Goal: Transaction & Acquisition: Download file/media

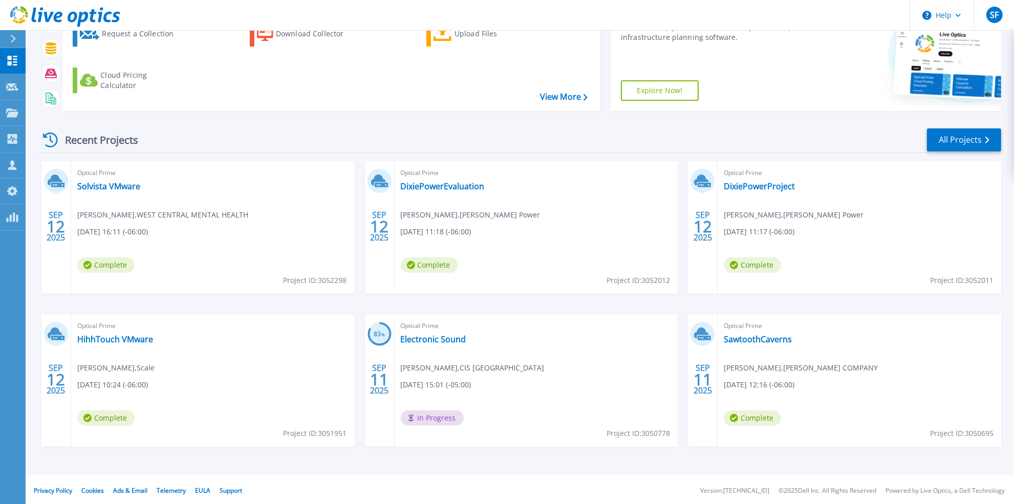
scroll to position [106, 0]
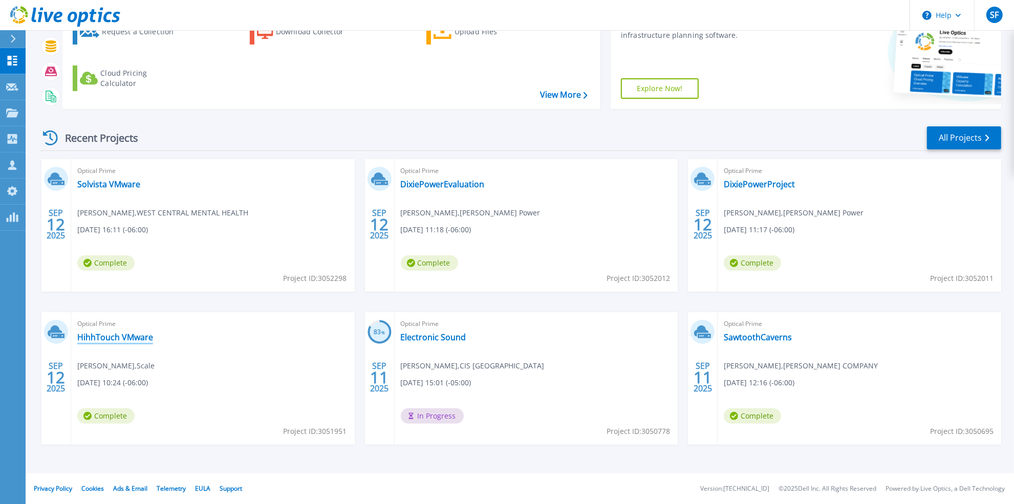
click at [125, 341] on link "HihhTouch VMware" at bounding box center [115, 337] width 76 height 10
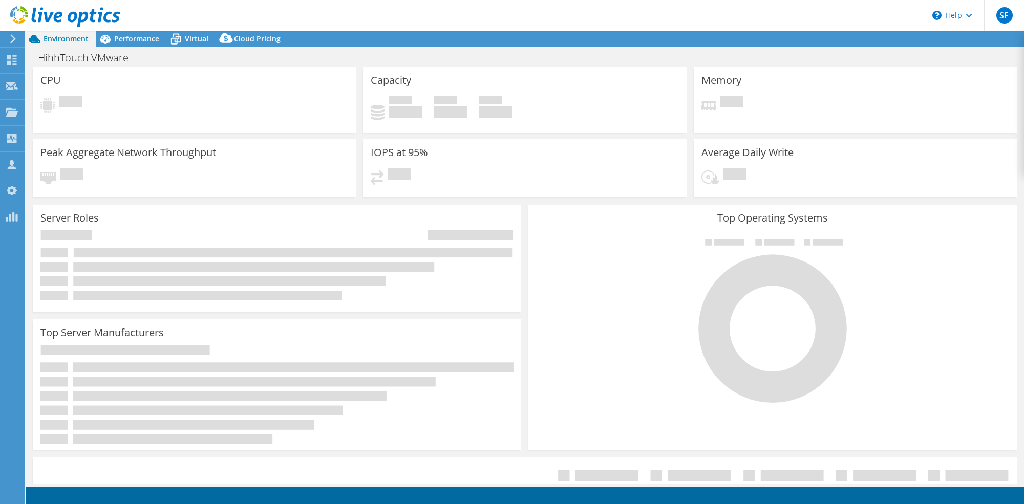
select select "USD"
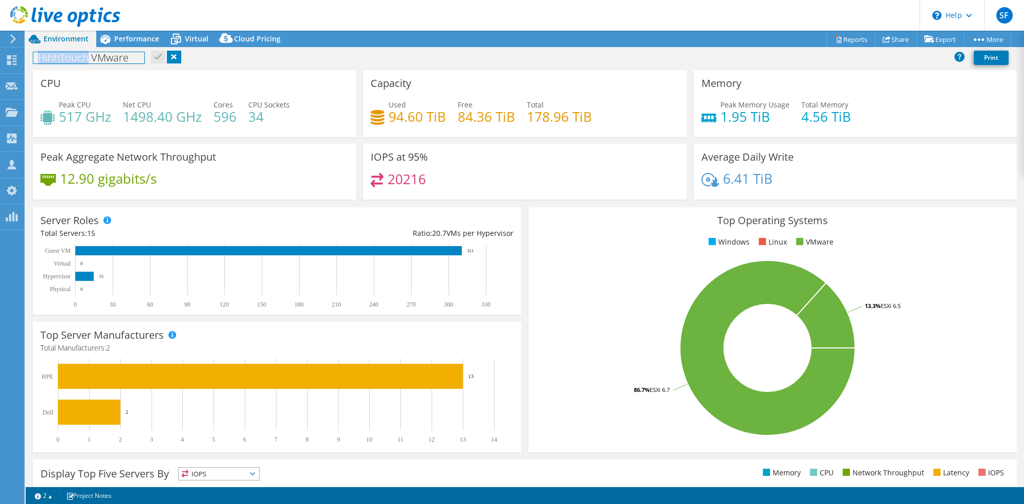
click at [61, 58] on h1 "HihhTouch VMware" at bounding box center [88, 57] width 111 height 11
click at [341, 68] on div "HighTouch VMware Print" at bounding box center [525, 59] width 998 height 22
click at [131, 39] on span "Performance" at bounding box center [136, 39] width 45 height 10
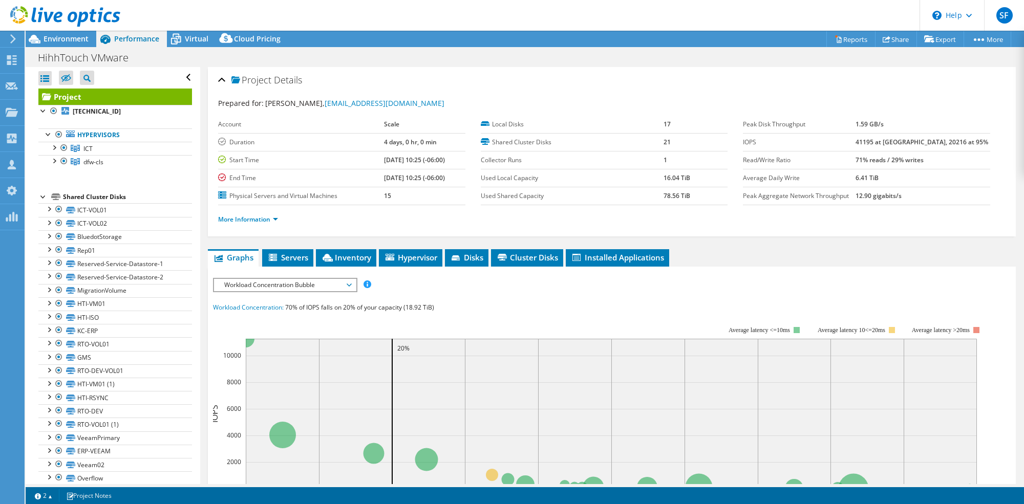
drag, startPoint x: 447, startPoint y: 13, endPoint x: 442, endPoint y: 5, distance: 10.1
click at [442, 5] on header "SF OEM Team Member [PERSON_NAME] [EMAIL_ADDRESS][DOMAIN_NAME] Scale My Profile …" at bounding box center [512, 15] width 1024 height 31
click at [56, 162] on div at bounding box center [54, 160] width 10 height 10
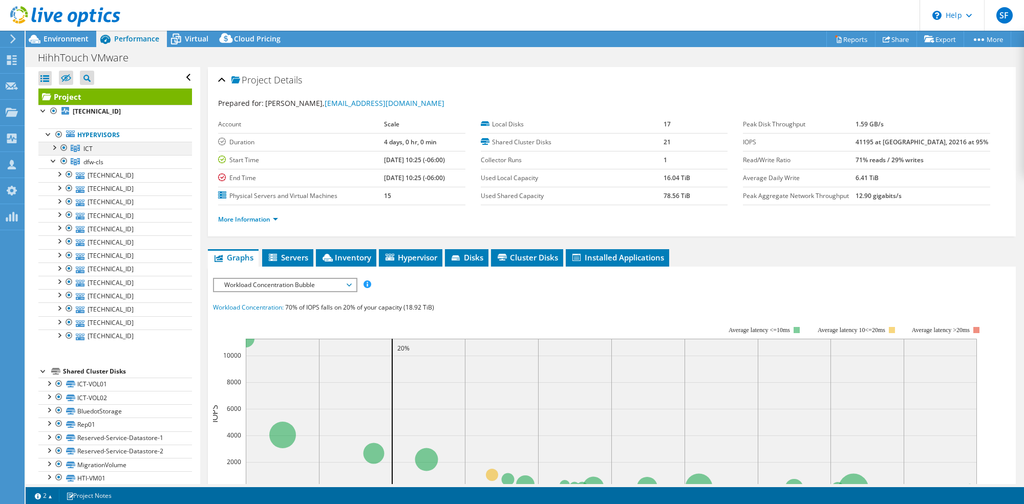
click at [61, 147] on div at bounding box center [64, 148] width 10 height 12
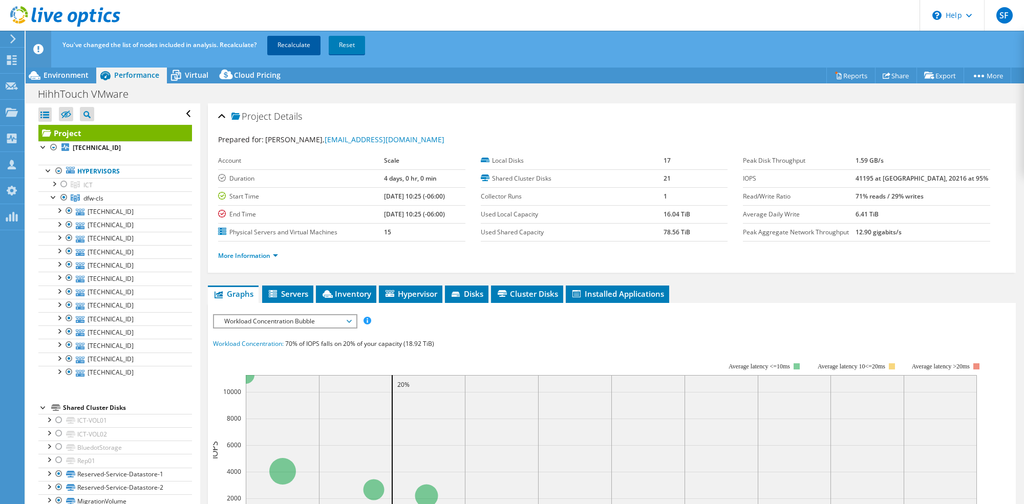
click at [289, 44] on link "Recalculate" at bounding box center [293, 45] width 53 height 18
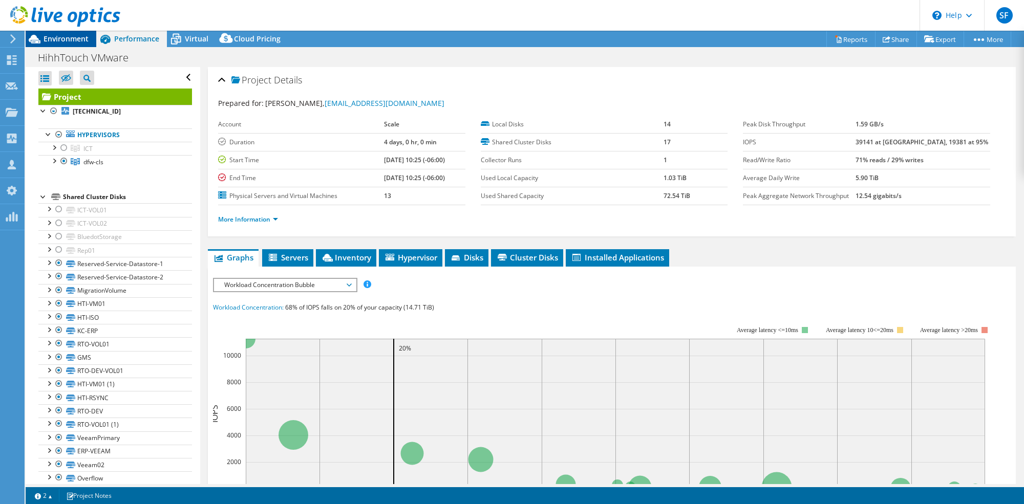
click at [69, 40] on span "Environment" at bounding box center [66, 39] width 45 height 10
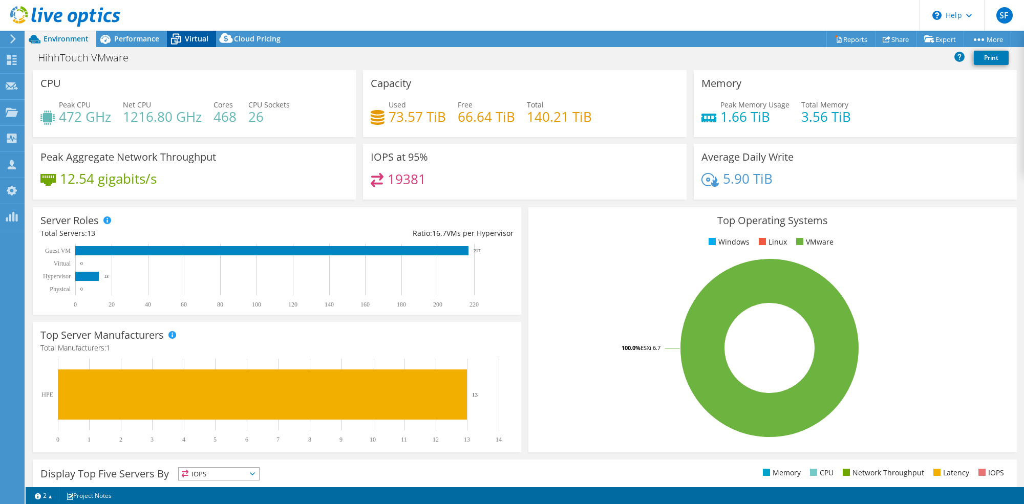
click at [193, 35] on span "Virtual" at bounding box center [197, 39] width 24 height 10
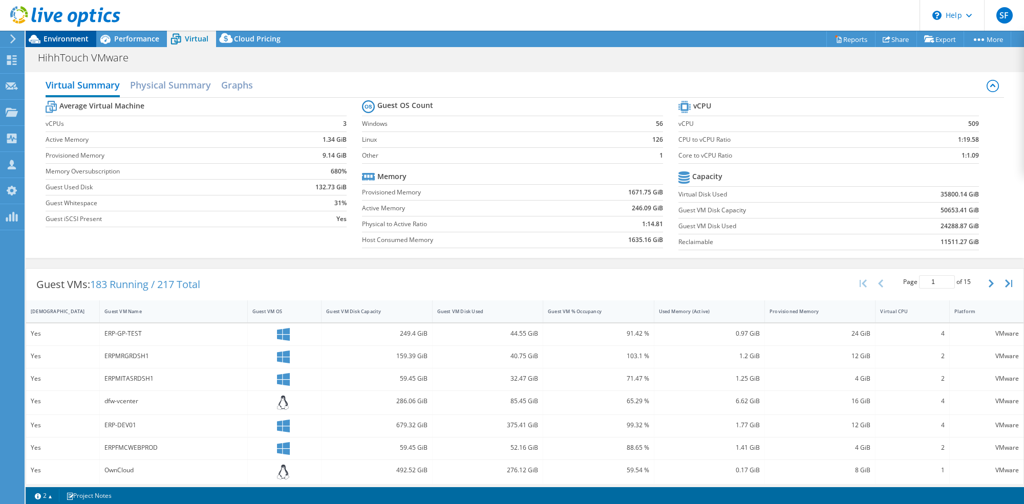
click at [83, 39] on span "Environment" at bounding box center [66, 39] width 45 height 10
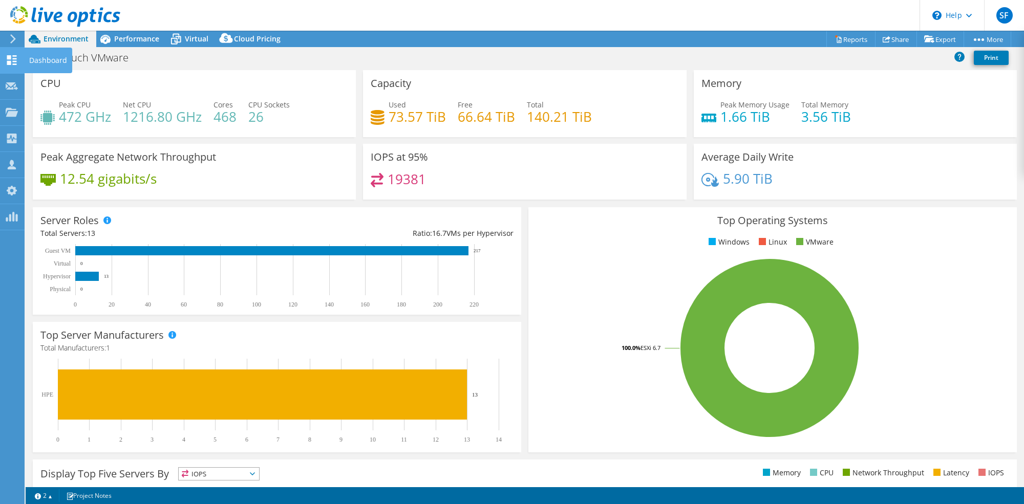
click at [16, 62] on icon at bounding box center [12, 60] width 12 height 10
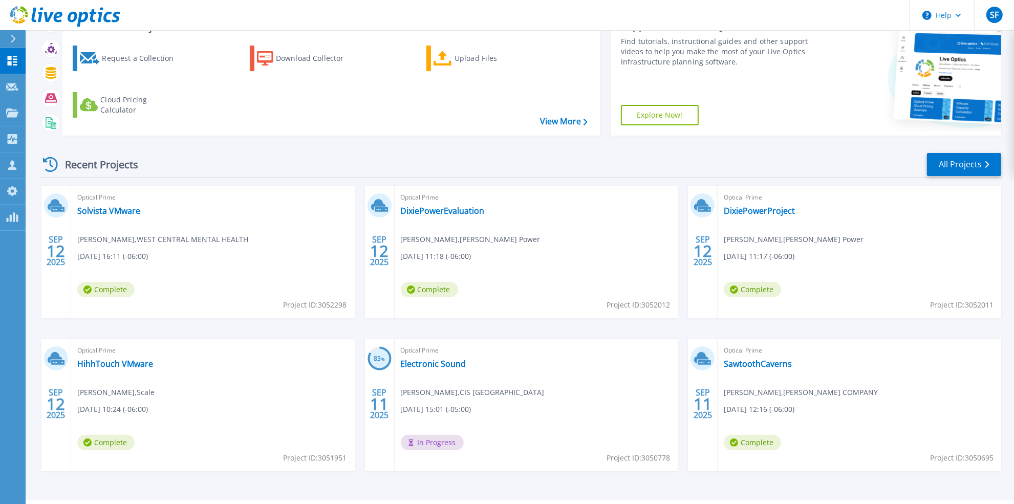
scroll to position [106, 0]
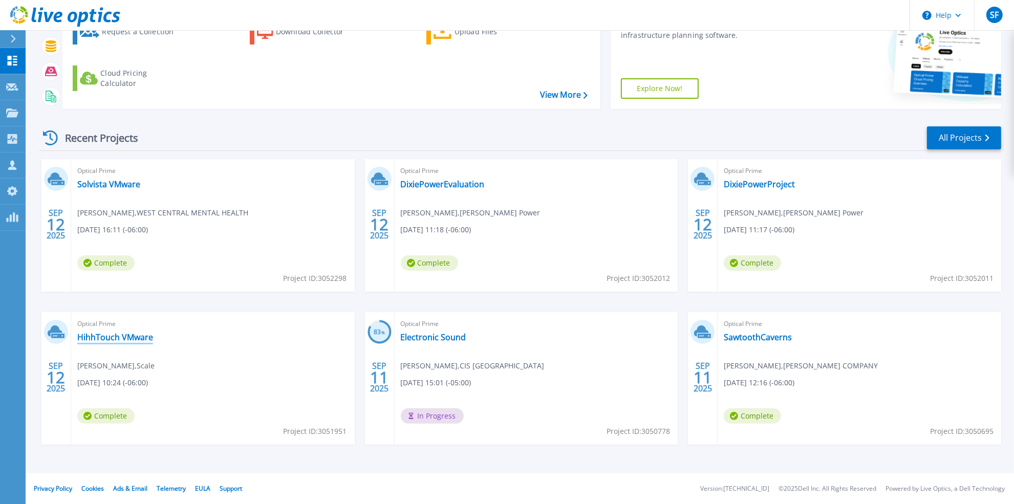
click at [134, 339] on link "HihhTouch VMware" at bounding box center [115, 337] width 76 height 10
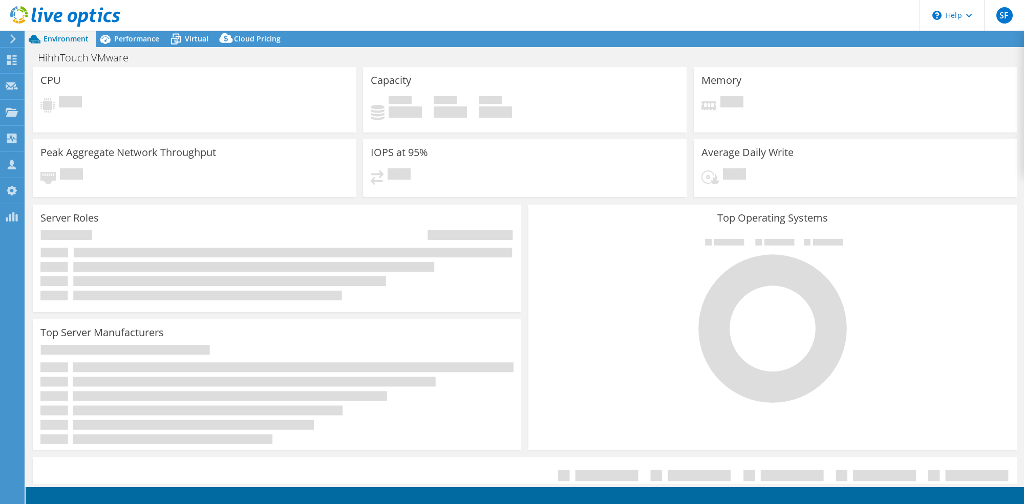
select select "USD"
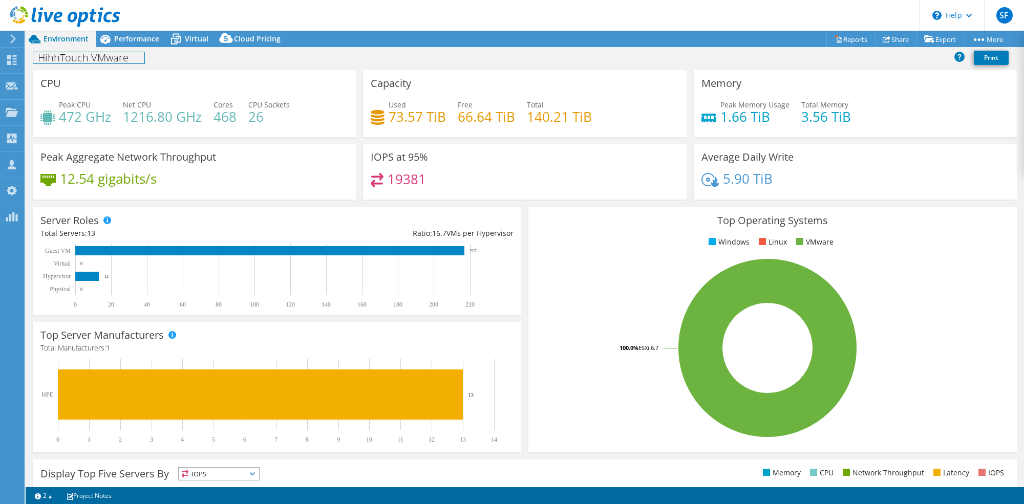
click at [87, 50] on div "HihhTouch VMware Print" at bounding box center [525, 57] width 998 height 19
click at [53, 59] on h1 "HihhTouch VMware" at bounding box center [88, 57] width 111 height 11
click at [159, 57] on link at bounding box center [157, 57] width 14 height 13
click at [199, 39] on span "Virtual" at bounding box center [197, 39] width 24 height 10
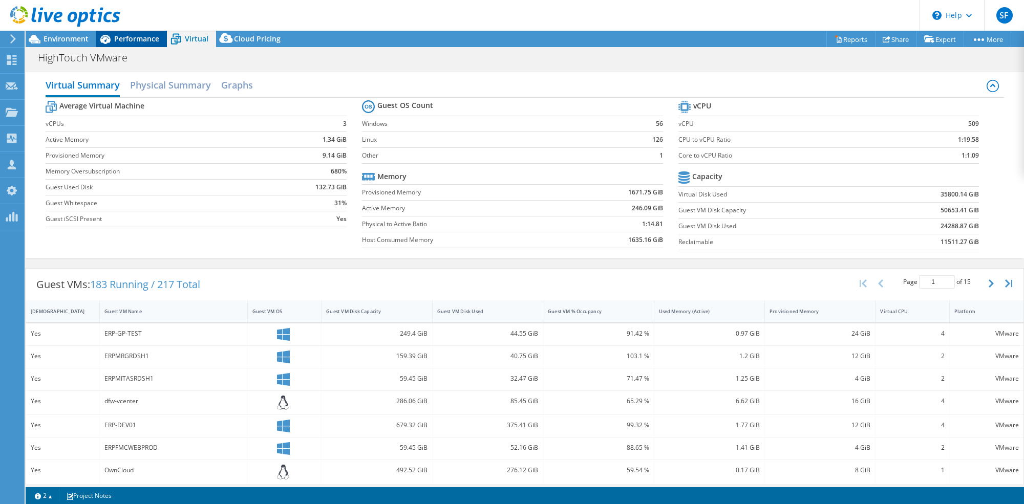
click at [133, 41] on span "Performance" at bounding box center [136, 39] width 45 height 10
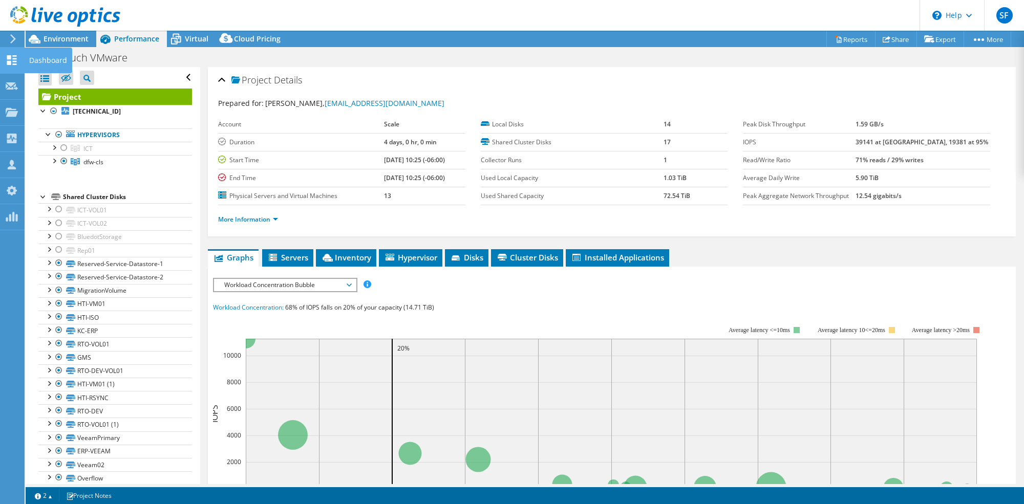
click at [8, 60] on use at bounding box center [12, 60] width 10 height 10
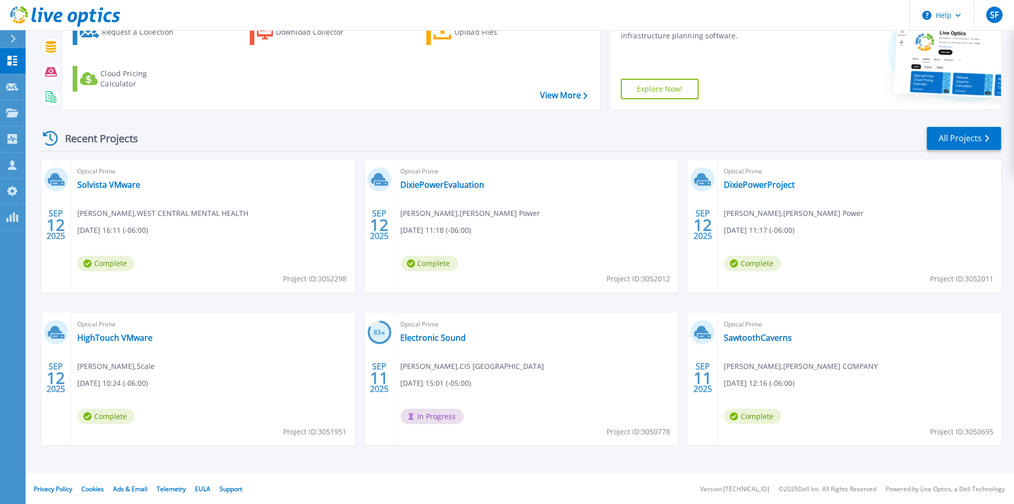
scroll to position [106, 0]
click at [435, 339] on link "Electronic Sound" at bounding box center [434, 337] width 66 height 10
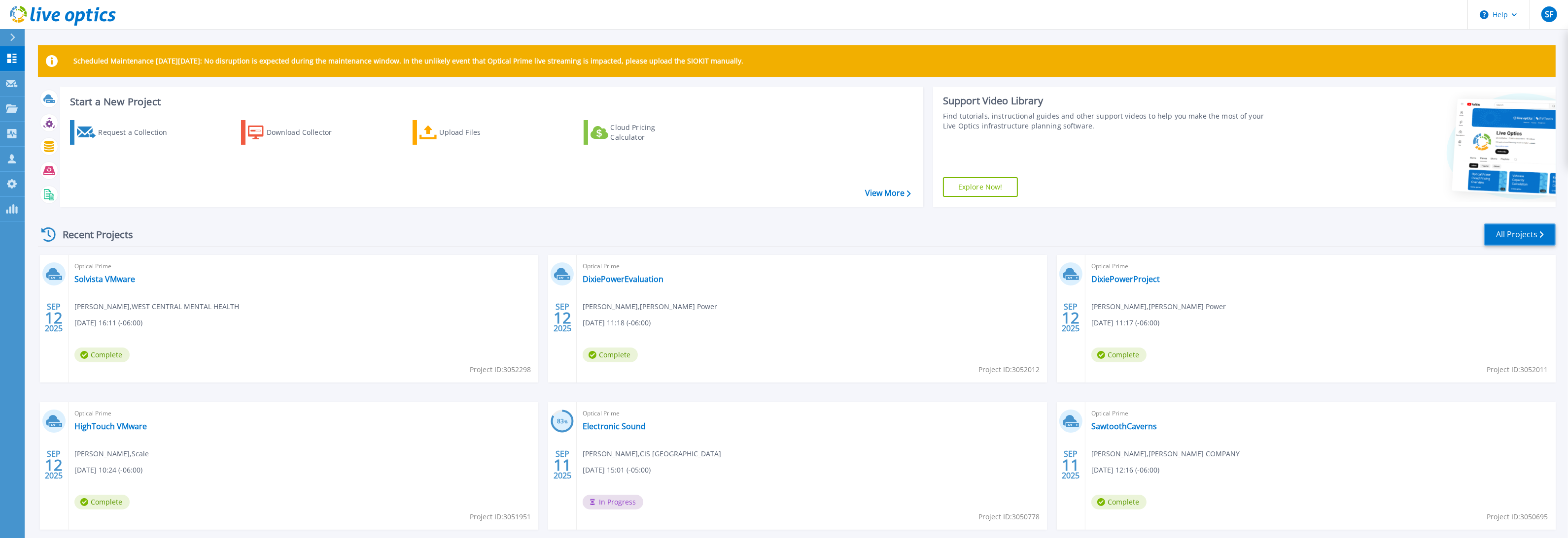
click at [985, 244] on link "All Projects" at bounding box center [1520, 234] width 71 height 22
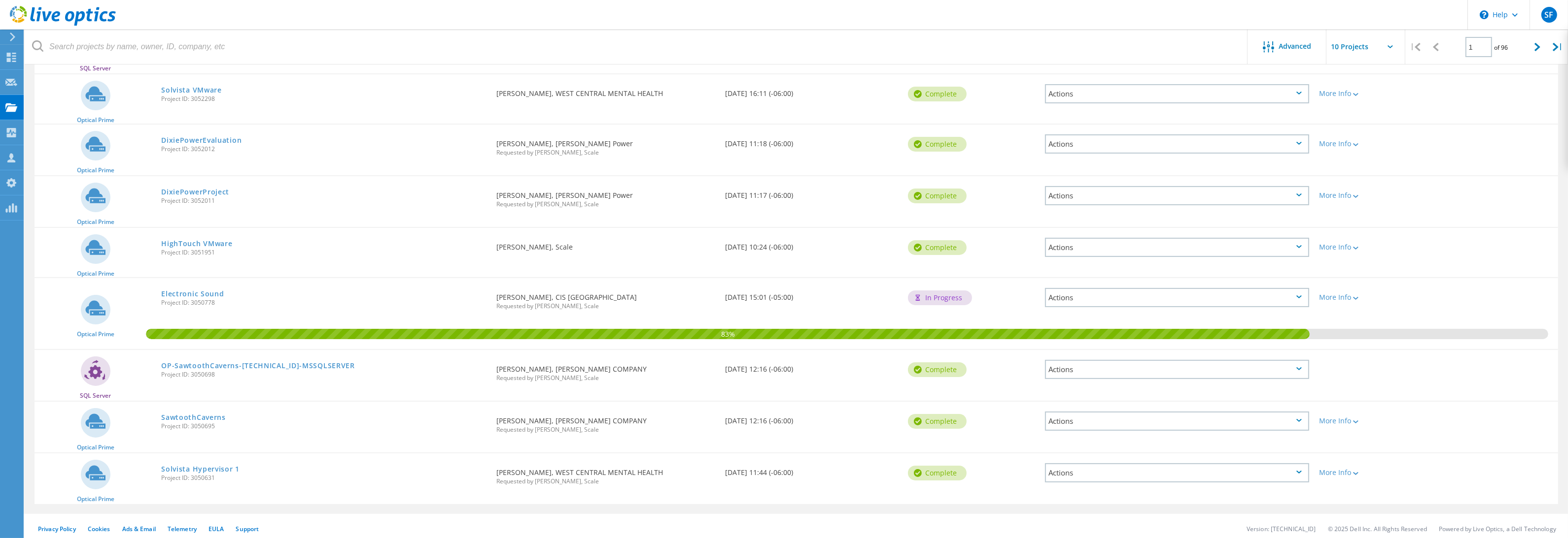
scroll to position [208, 0]
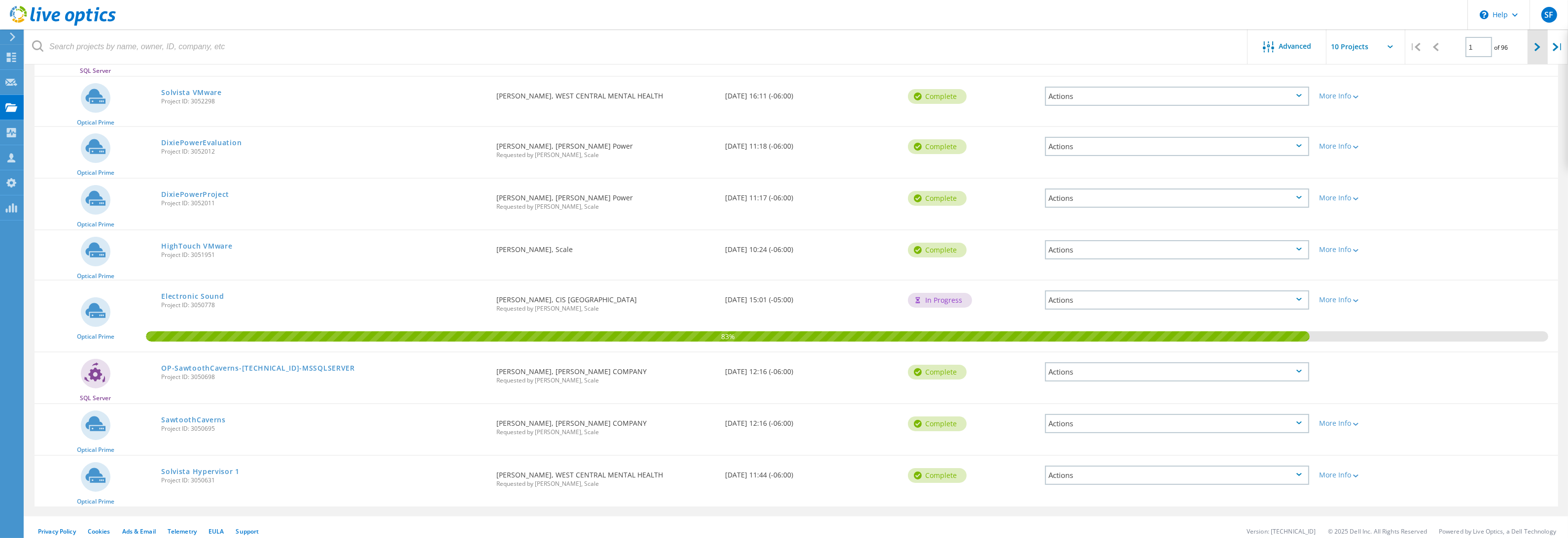
click at [1532, 48] on div at bounding box center [1537, 47] width 20 height 35
type input "2"
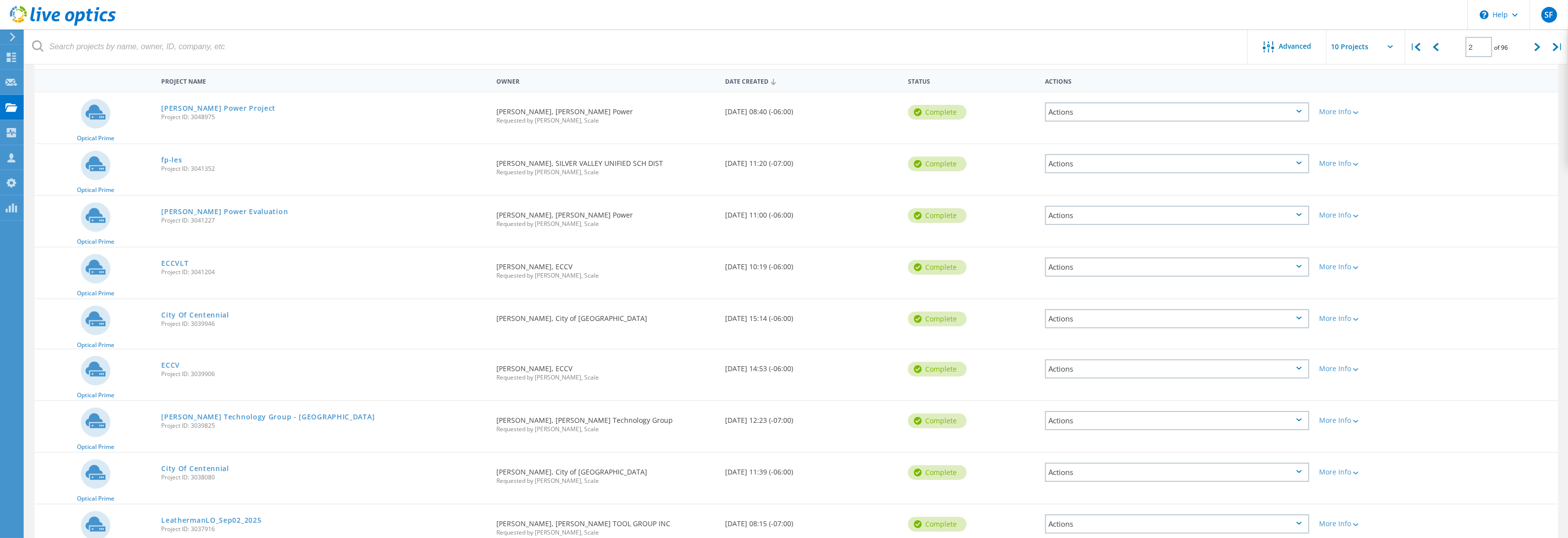
scroll to position [90, 0]
click at [174, 311] on link "City Of Centennial" at bounding box center [195, 314] width 68 height 7
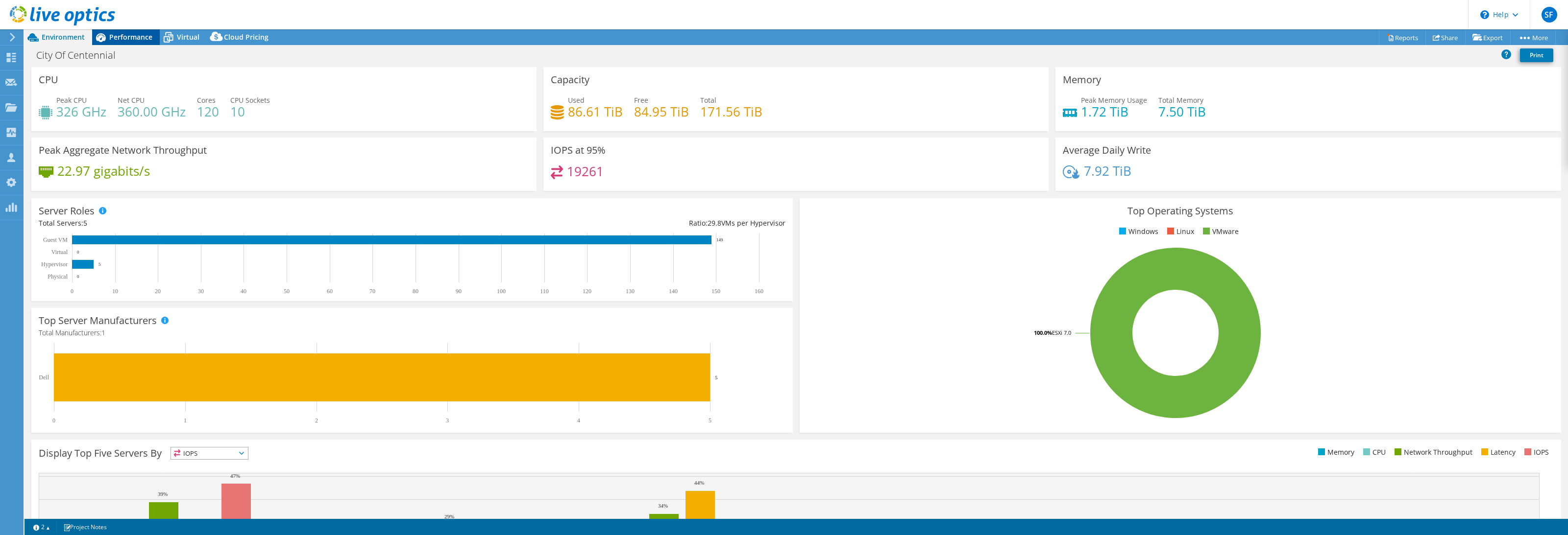
click at [134, 37] on span "Performance" at bounding box center [130, 37] width 43 height 10
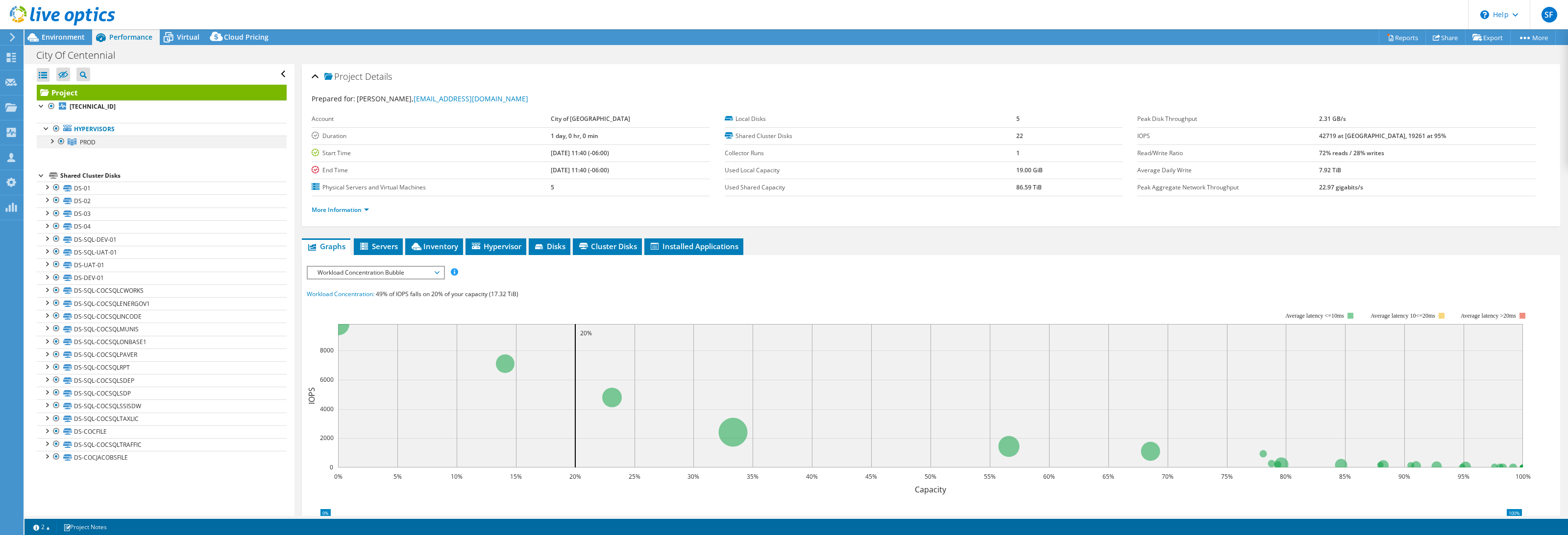
click at [51, 144] on div at bounding box center [52, 141] width 10 height 10
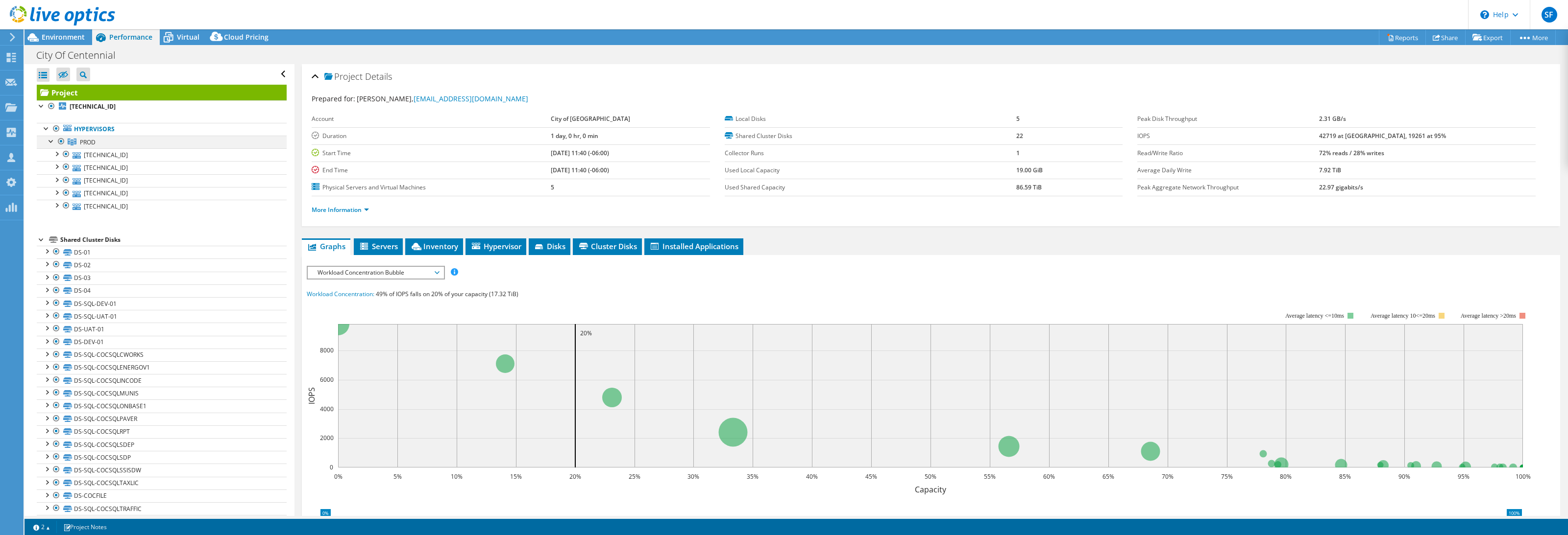
click at [51, 143] on div at bounding box center [52, 141] width 10 height 10
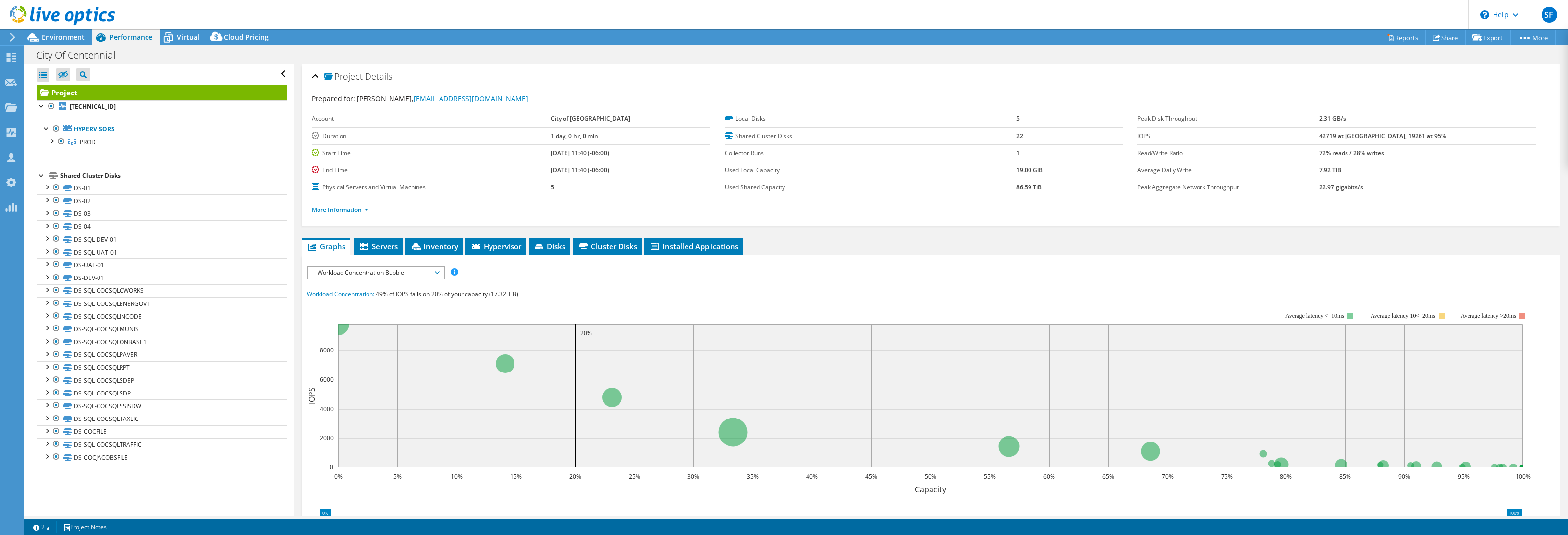
drag, startPoint x: 174, startPoint y: 13, endPoint x: 186, endPoint y: 11, distance: 12.2
click at [186, 11] on header "SF OEM Team Member [PERSON_NAME] [EMAIL_ADDRESS][DOMAIN_NAME] Scale My Profile …" at bounding box center [784, 14] width 1568 height 30
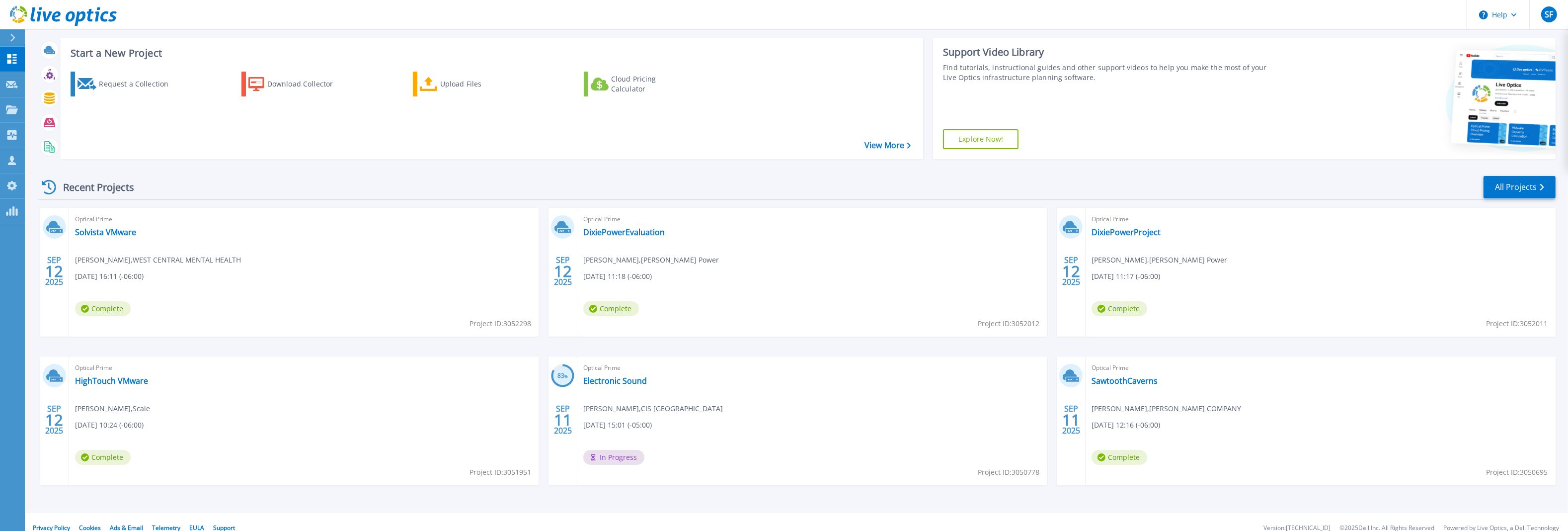
scroll to position [61, 0]
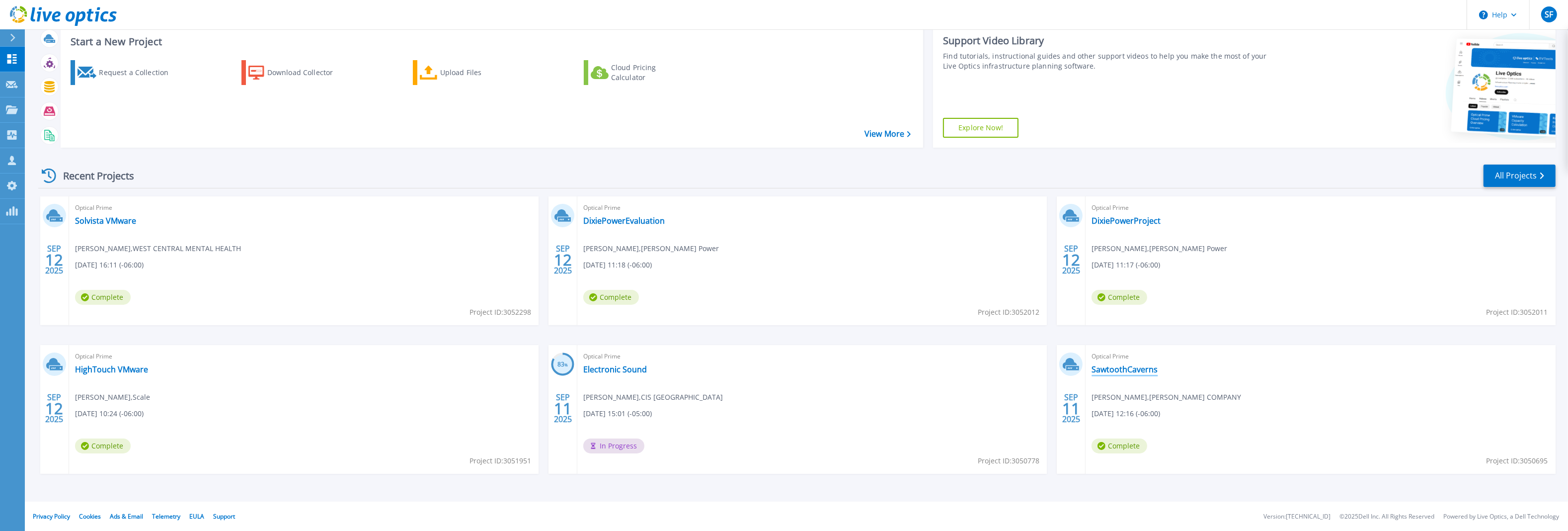
click at [1118, 366] on link "SawtoothCaverns" at bounding box center [1124, 369] width 66 height 10
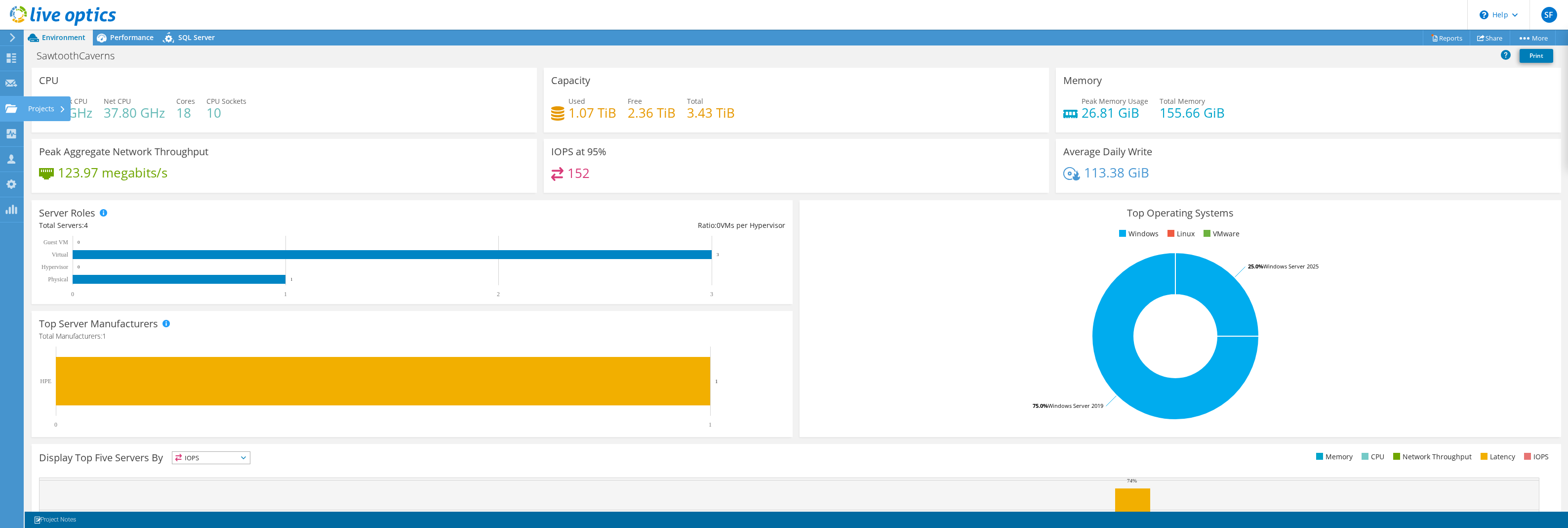
click at [9, 108] on use at bounding box center [12, 107] width 12 height 9
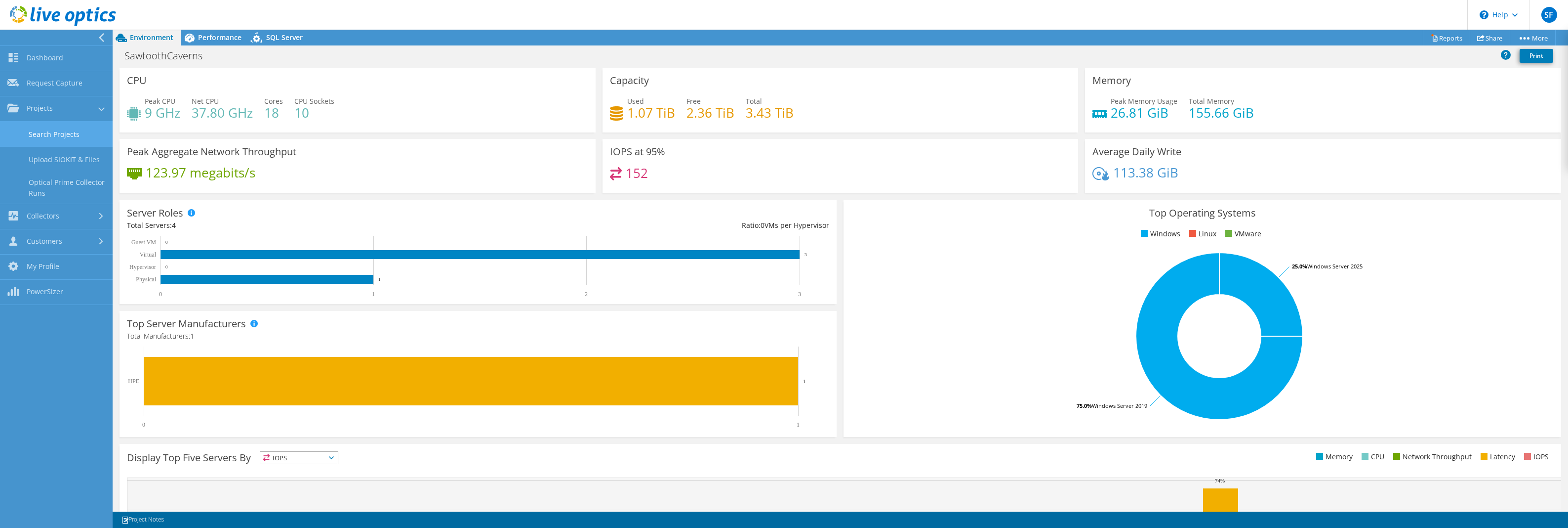
click at [60, 130] on link "Search Projects" at bounding box center [56, 134] width 113 height 25
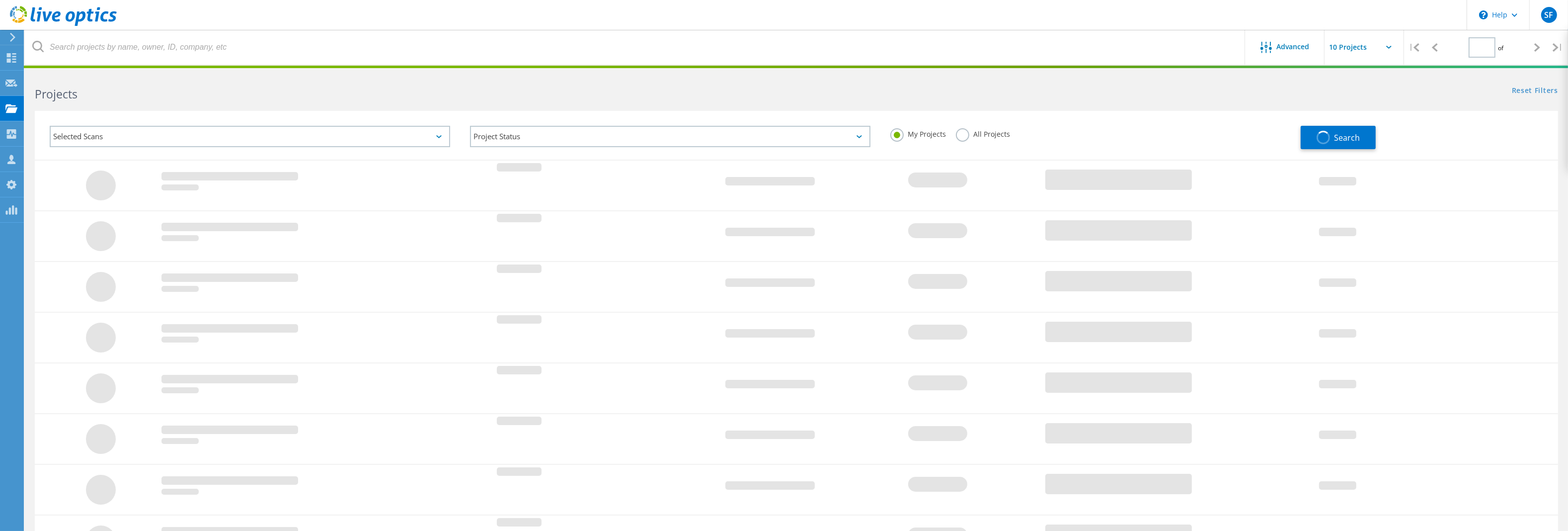
type input "2"
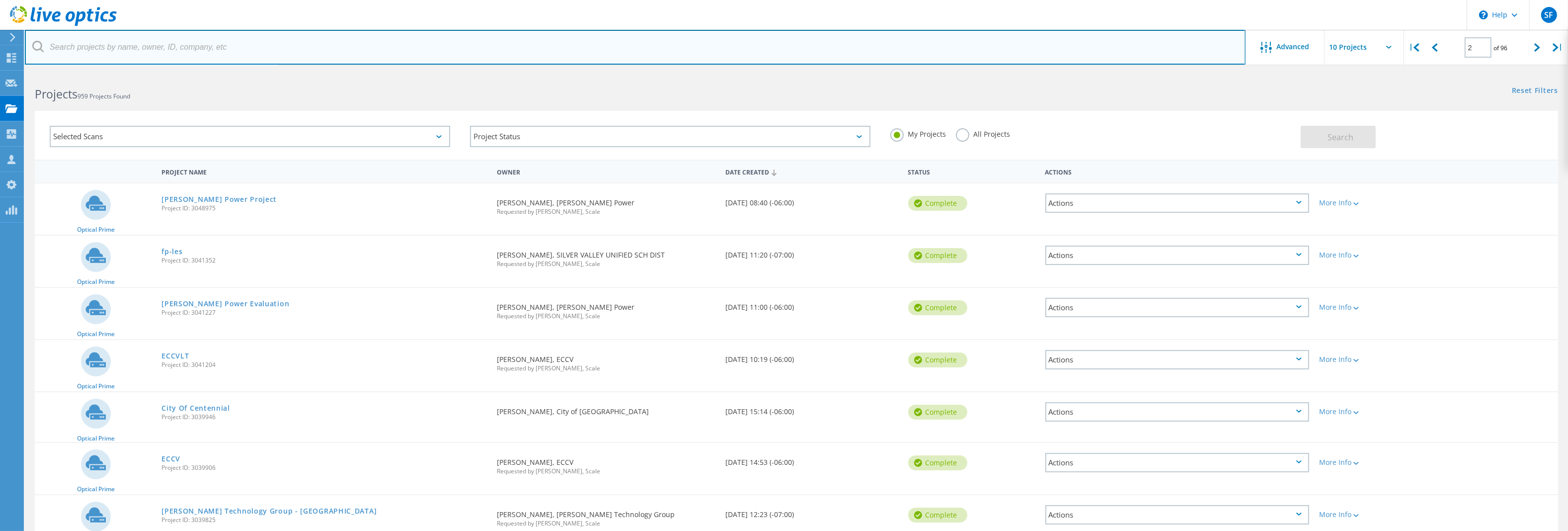
click at [208, 50] on input "text" at bounding box center [636, 48] width 1221 height 35
type input "kyocera"
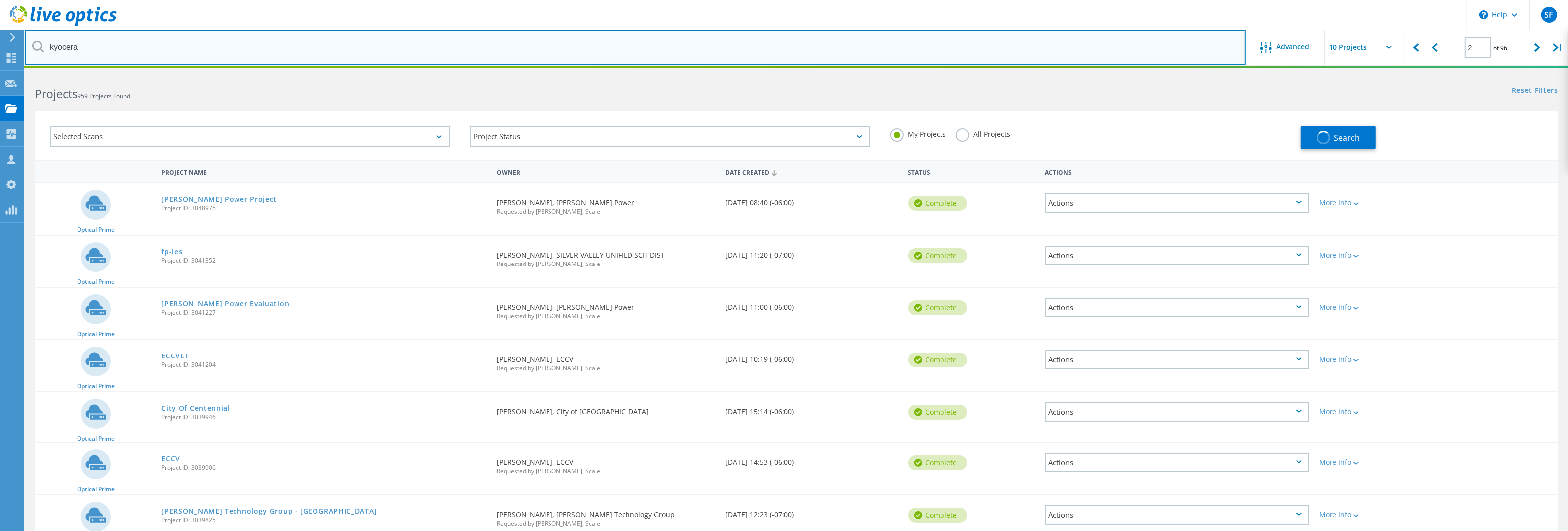
type input "1"
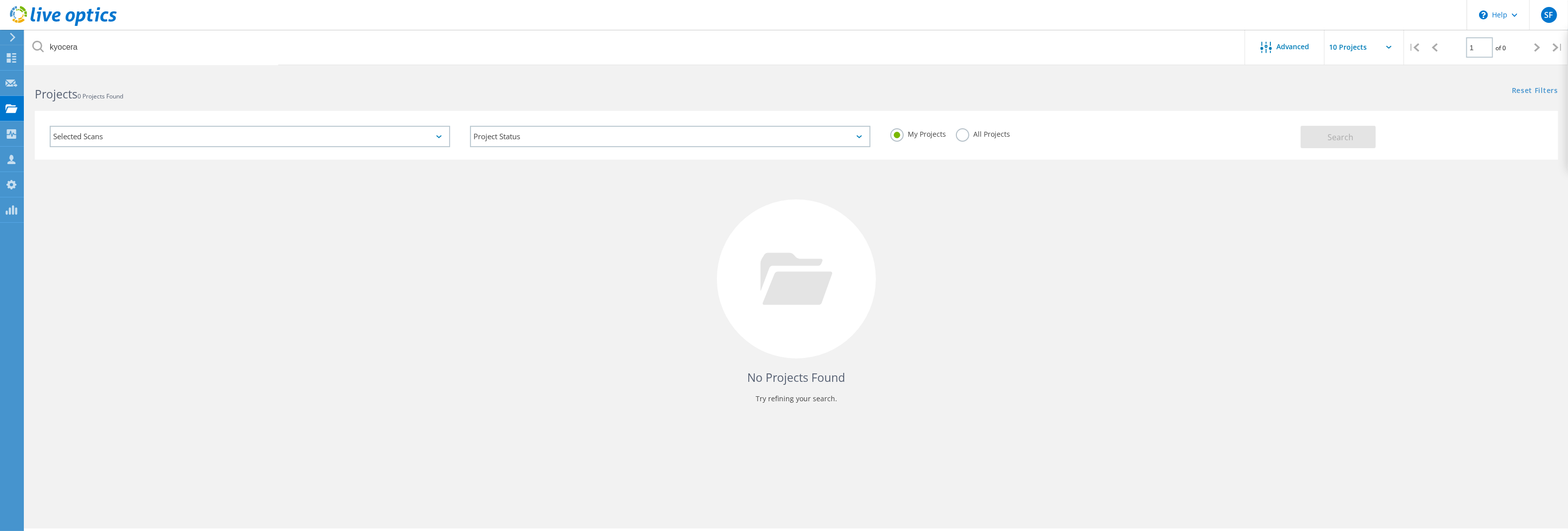
click at [976, 138] on label "All Projects" at bounding box center [984, 133] width 54 height 10
click at [0, 0] on input "All Projects" at bounding box center [0, 0] width 0 height 0
click at [967, 135] on label "All Projects" at bounding box center [984, 133] width 54 height 10
click at [0, 0] on input "All Projects" at bounding box center [0, 0] width 0 height 0
click at [1322, 139] on button "Search" at bounding box center [1338, 136] width 75 height 22
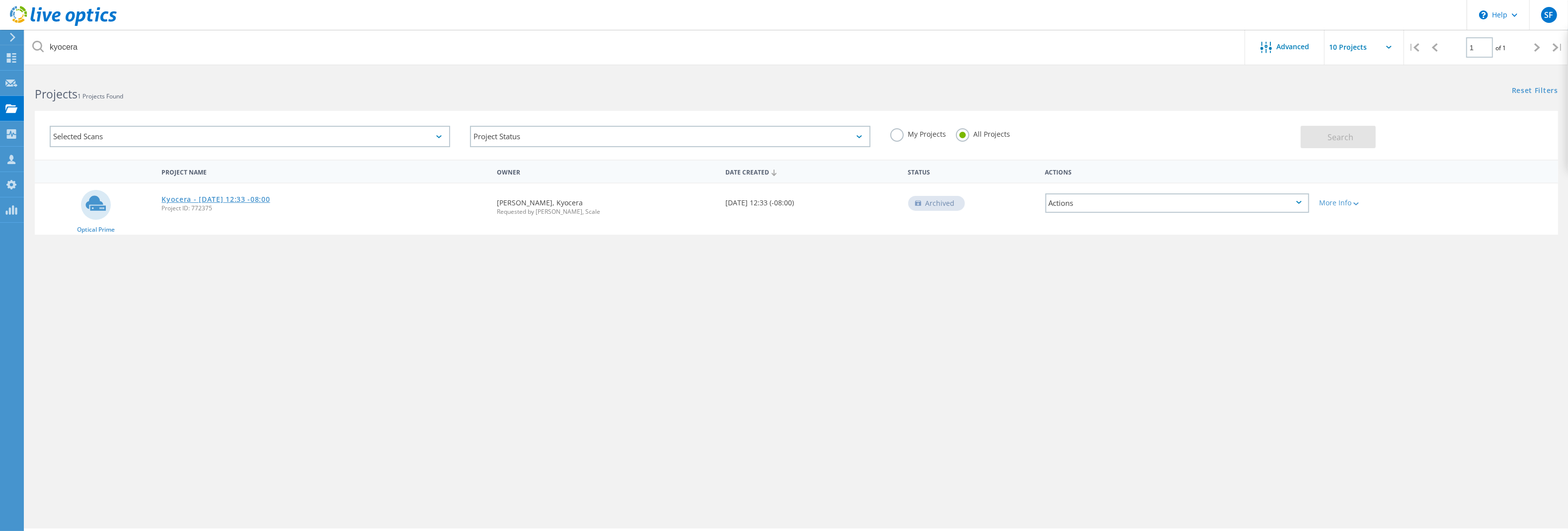
click at [219, 197] on link "Kyocera - [DATE] 12:33 -08:00" at bounding box center [216, 199] width 109 height 7
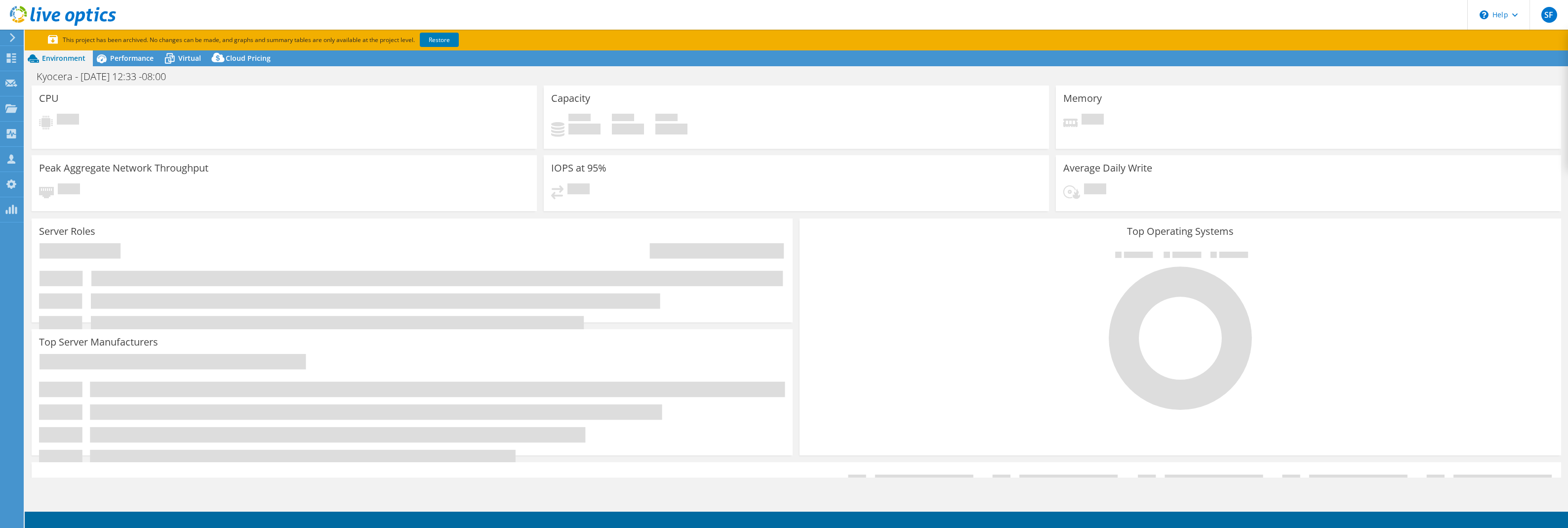
select select "USD"
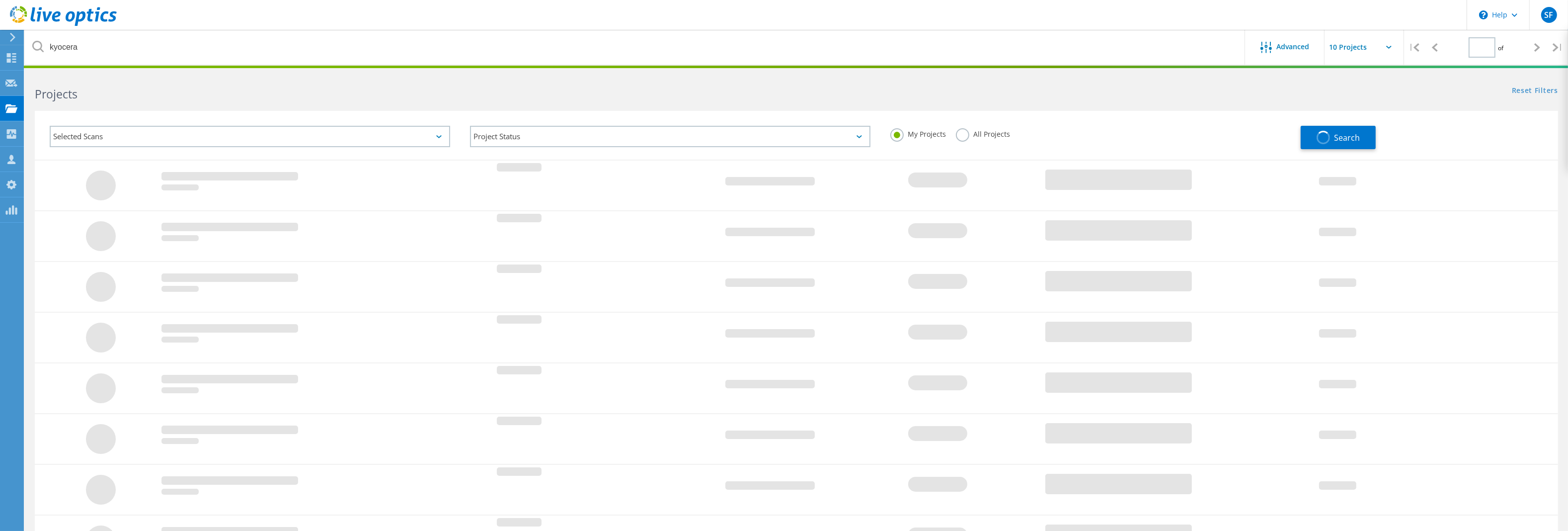
type input "1"
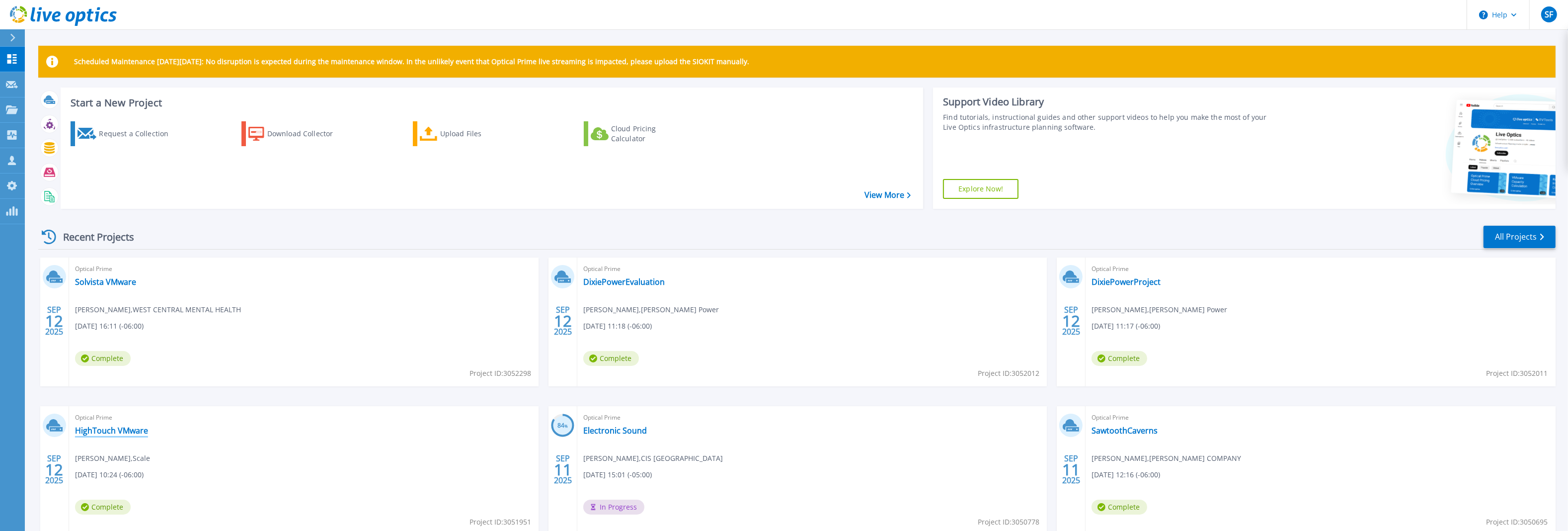
click at [142, 432] on link "HighTouch VMware" at bounding box center [111, 430] width 73 height 10
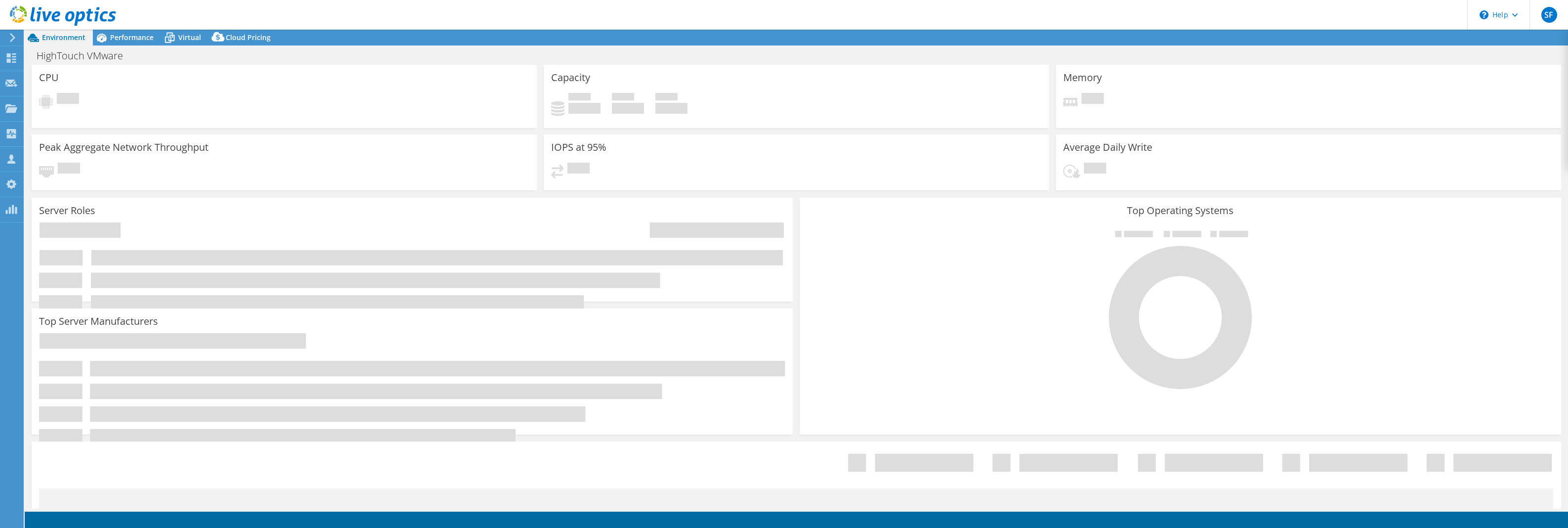
select select "USD"
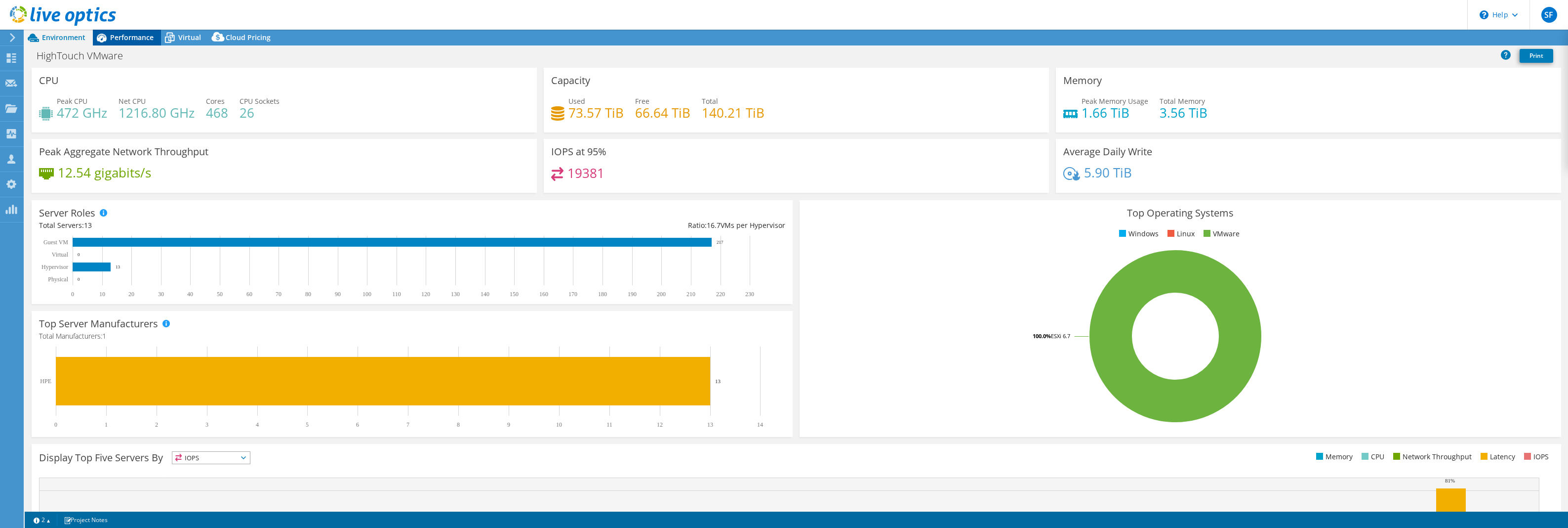
click at [122, 38] on span "Performance" at bounding box center [131, 38] width 43 height 10
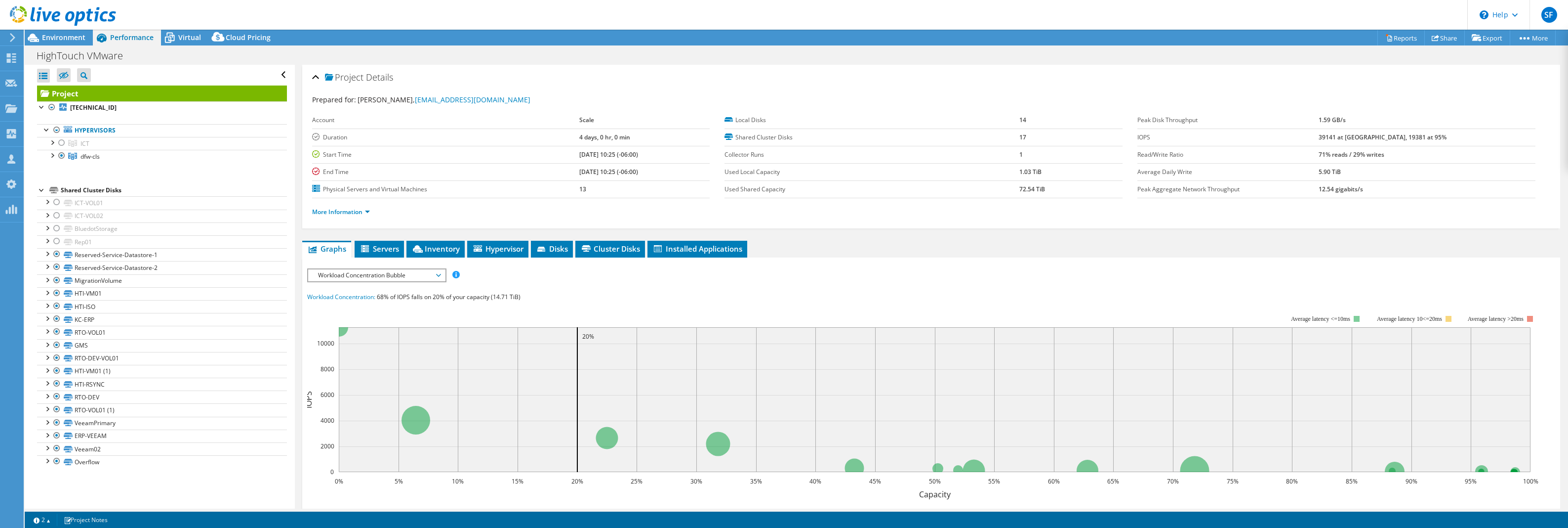
click at [477, 11] on header "SF OEM Team Member [PERSON_NAME] [EMAIL_ADDRESS][DOMAIN_NAME] Scale My Profile …" at bounding box center [784, 14] width 1568 height 30
click at [1400, 34] on link "Reports" at bounding box center [1400, 38] width 47 height 15
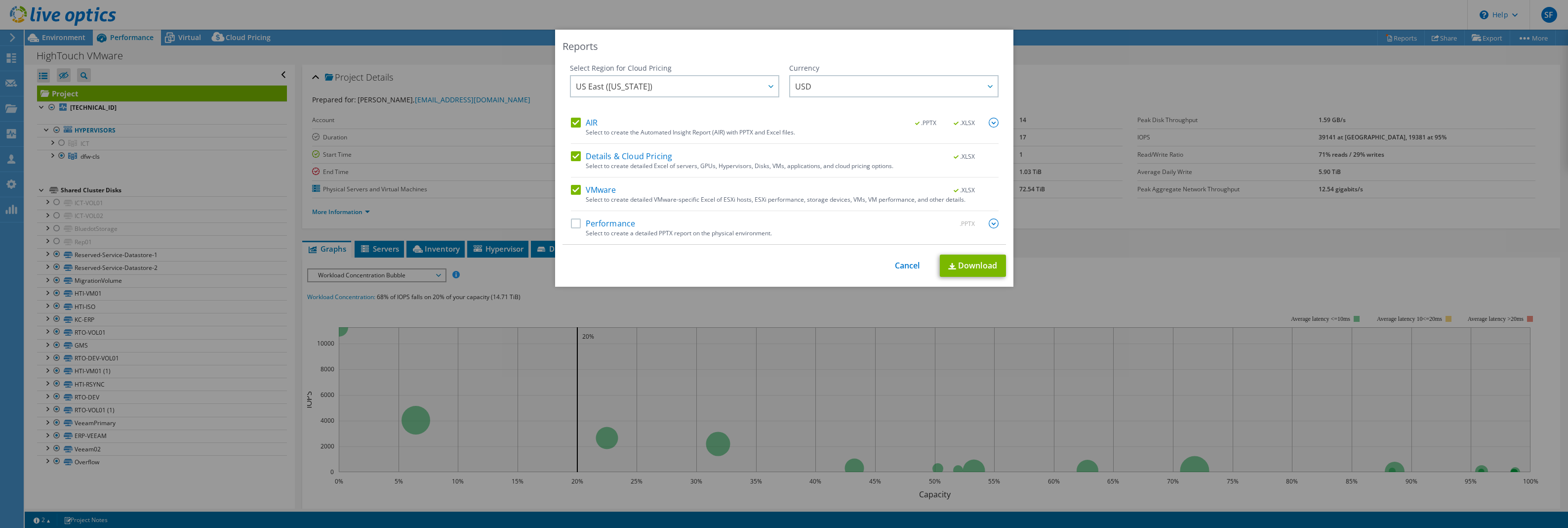
click at [610, 224] on label "Performance" at bounding box center [603, 223] width 65 height 10
click at [0, 0] on input "Performance" at bounding box center [0, 0] width 0 height 0
click at [972, 264] on link "Download" at bounding box center [973, 265] width 67 height 22
click at [901, 264] on link "Cancel" at bounding box center [907, 265] width 25 height 10
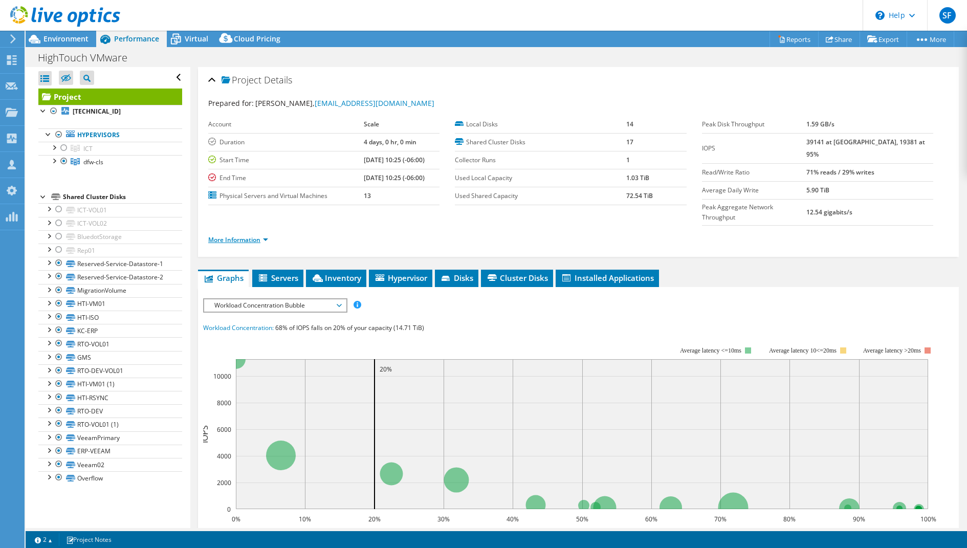
click at [235, 235] on link "More Information" at bounding box center [238, 239] width 60 height 9
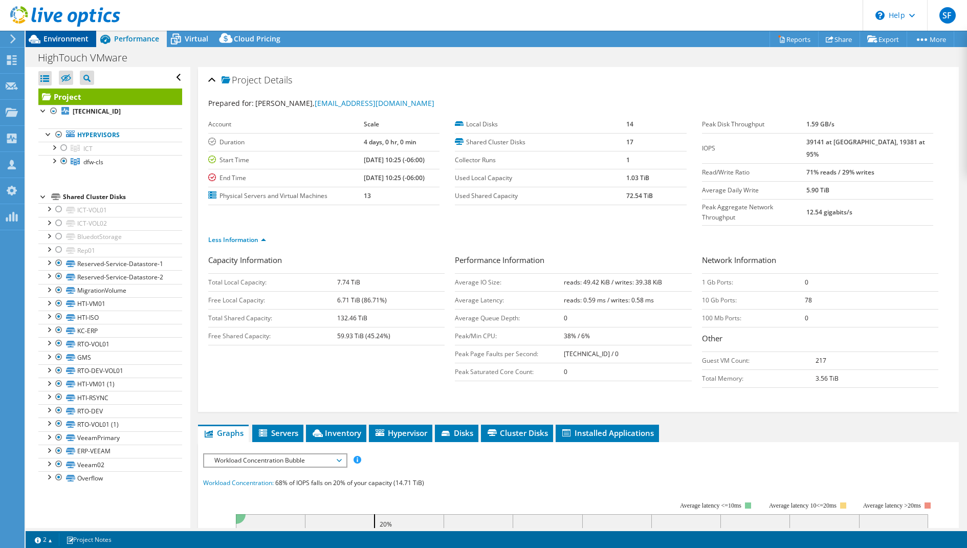
click at [86, 37] on span "Environment" at bounding box center [66, 39] width 45 height 10
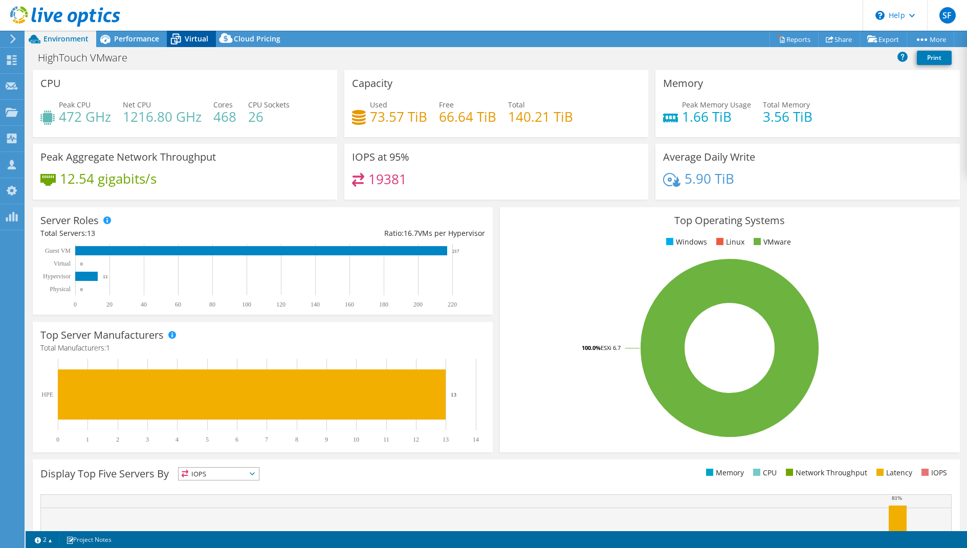
click at [196, 41] on span "Virtual" at bounding box center [197, 39] width 24 height 10
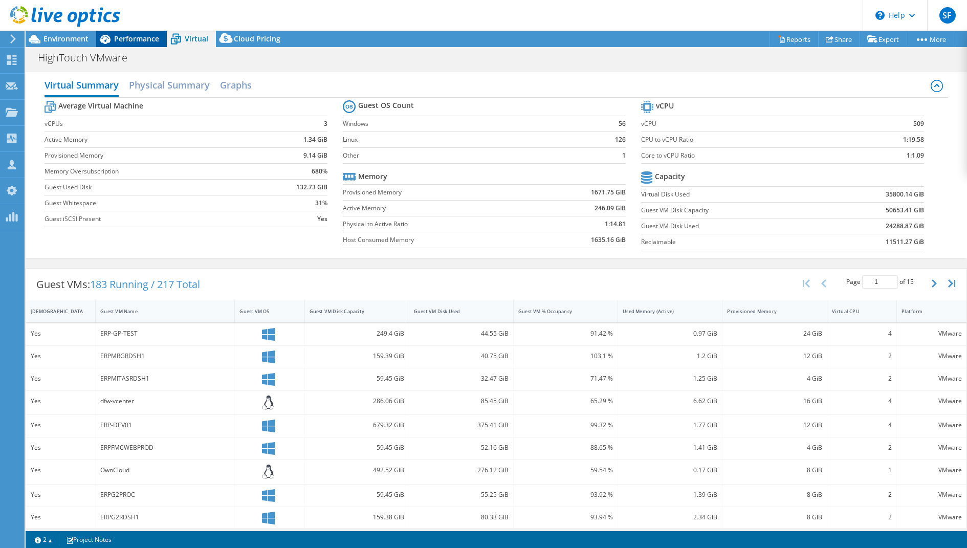
click at [146, 39] on span "Performance" at bounding box center [136, 39] width 45 height 10
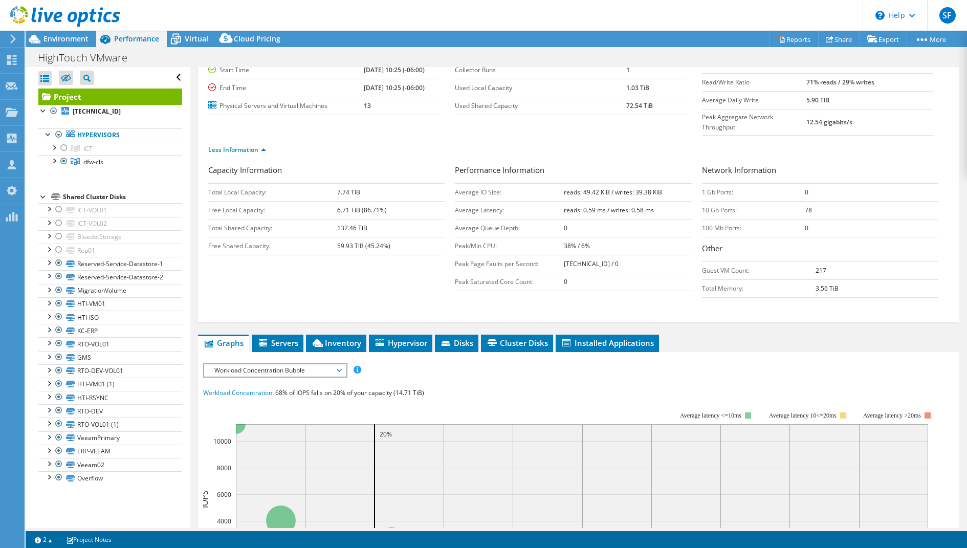
scroll to position [247, 0]
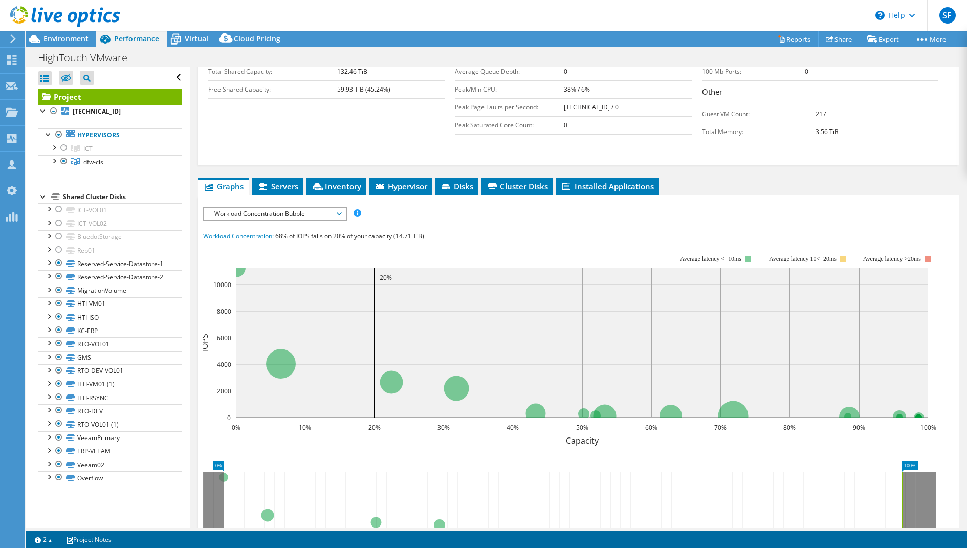
click at [341, 212] on icon at bounding box center [339, 213] width 5 height 3
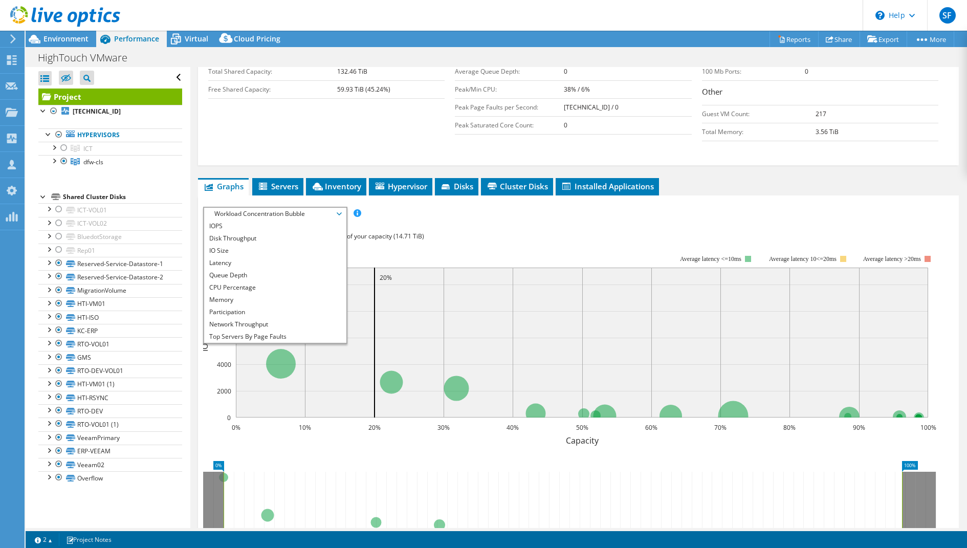
drag, startPoint x: 311, startPoint y: 263, endPoint x: 346, endPoint y: 206, distance: 66.5
click at [311, 281] on li "CPU Percentage" at bounding box center [275, 287] width 142 height 12
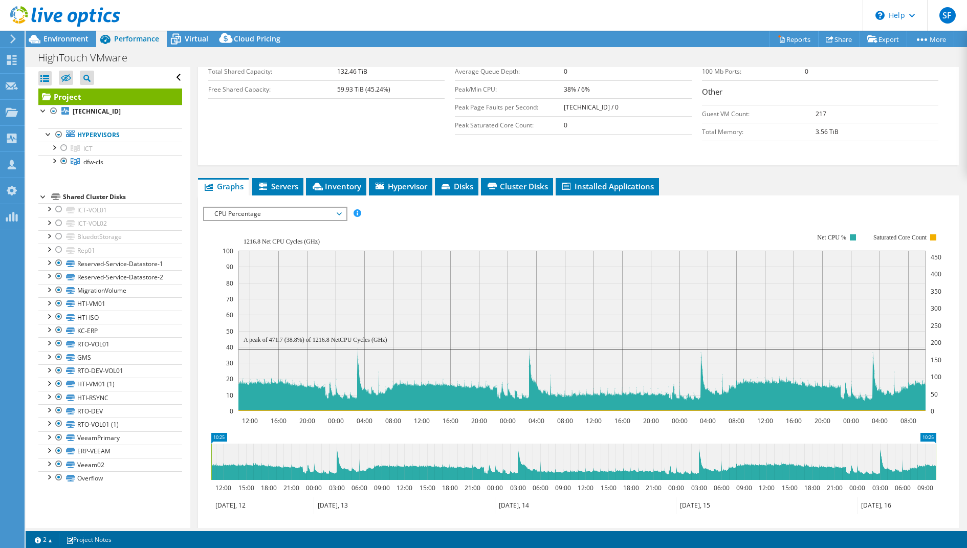
click at [333, 208] on span "CPU Percentage" at bounding box center [275, 214] width 132 height 12
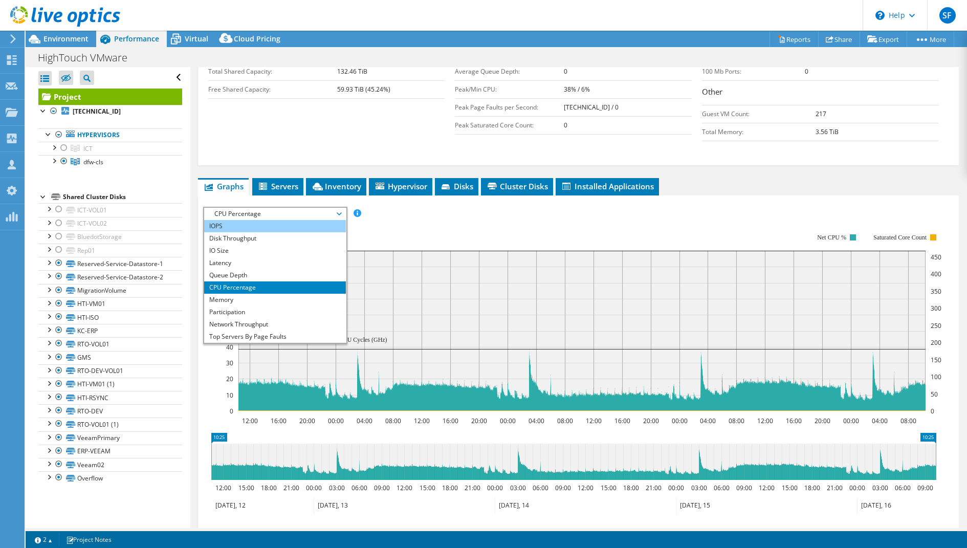
click at [309, 220] on li "IOPS" at bounding box center [275, 226] width 142 height 12
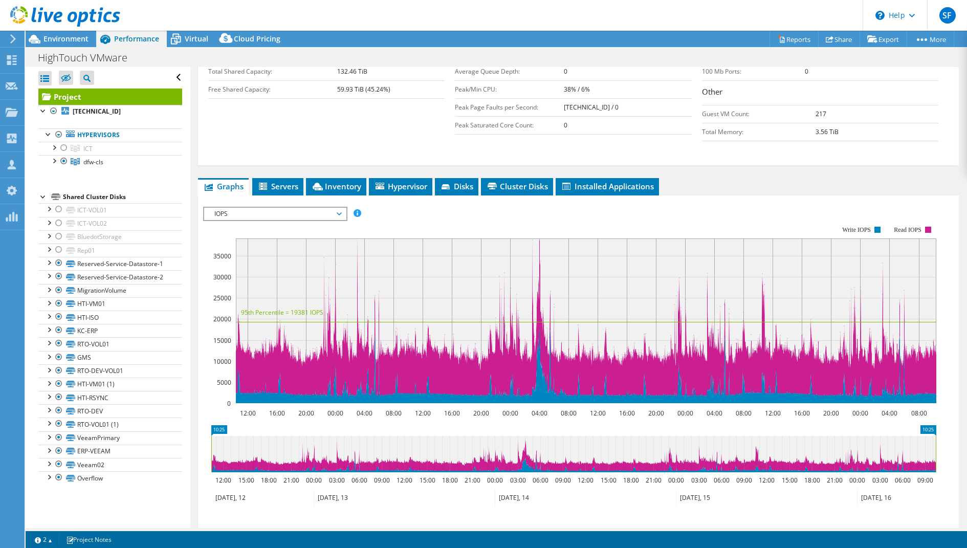
click at [337, 208] on span "IOPS" at bounding box center [275, 214] width 132 height 12
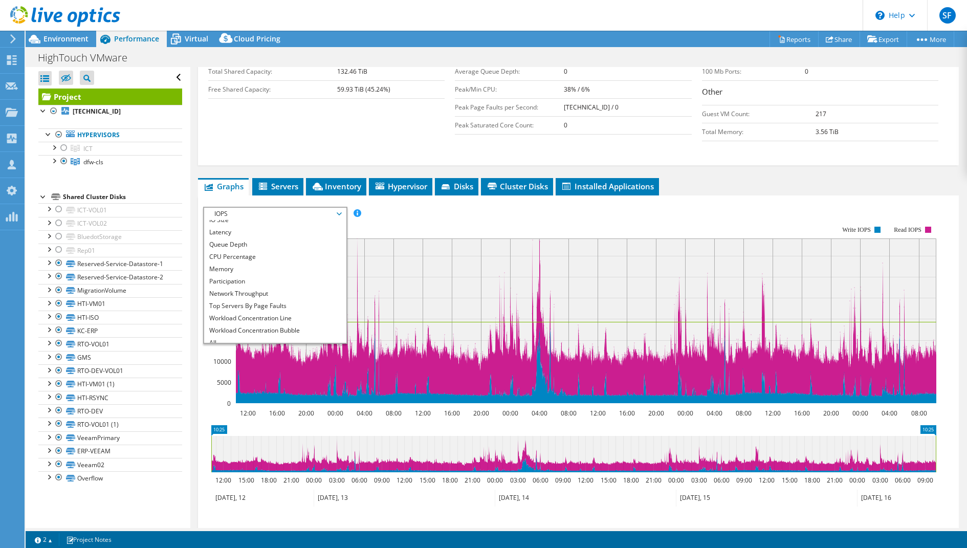
scroll to position [36, 0]
click at [310, 307] on li "Workload Concentration Line" at bounding box center [275, 313] width 142 height 12
